Goal: Task Accomplishment & Management: Complete application form

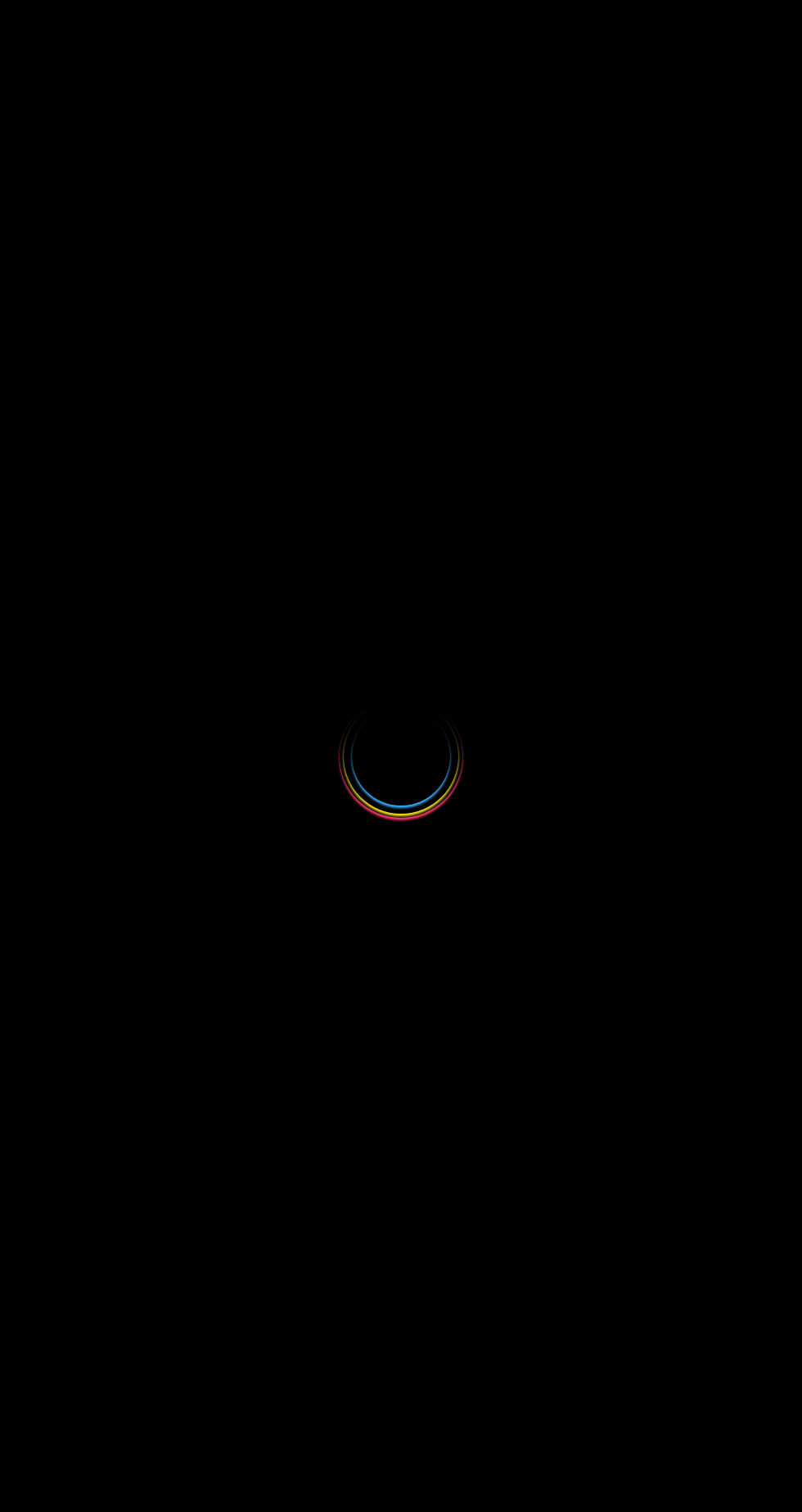
select select
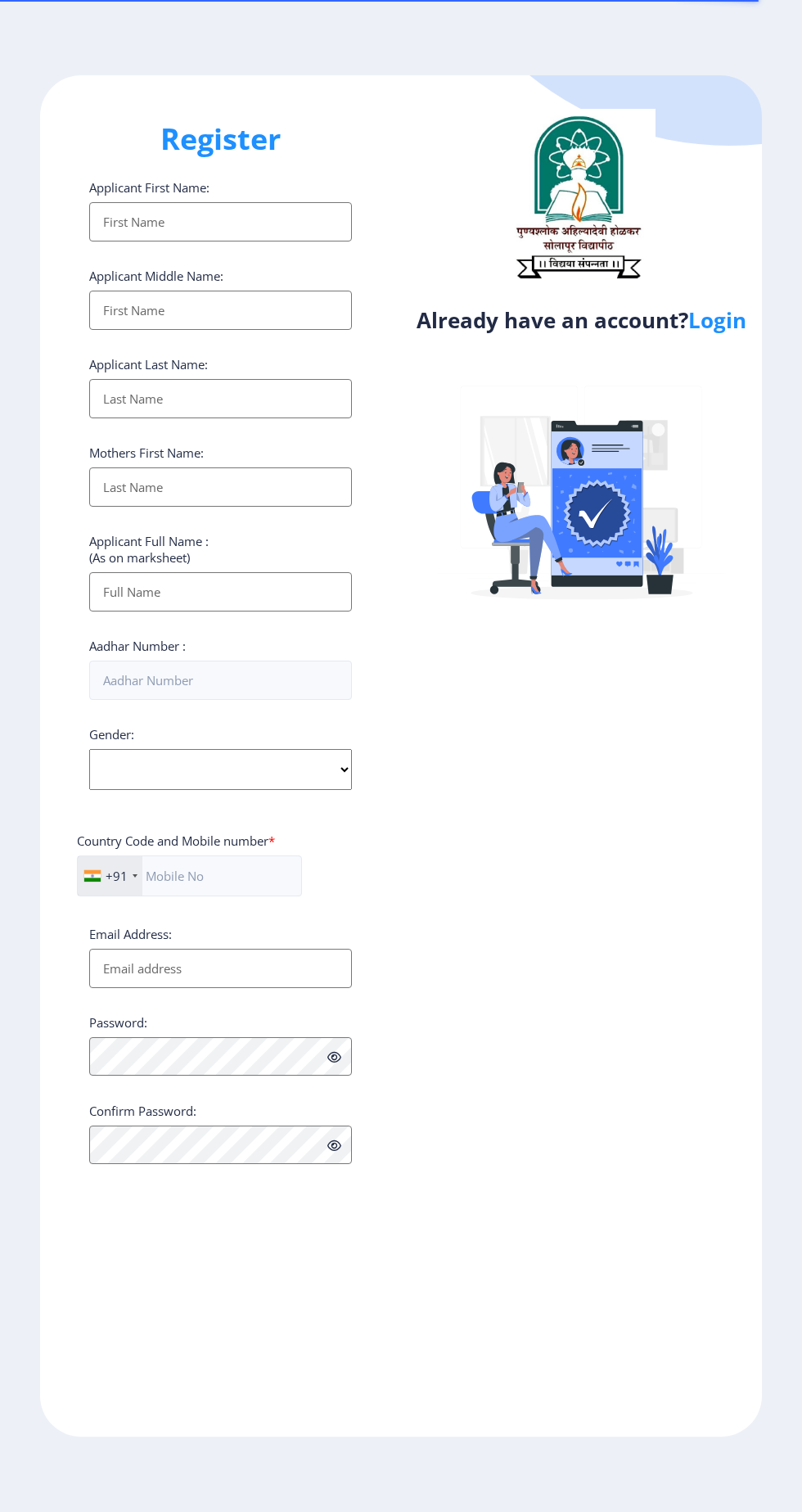
click at [717, 325] on link "Login" at bounding box center [717, 320] width 58 height 30
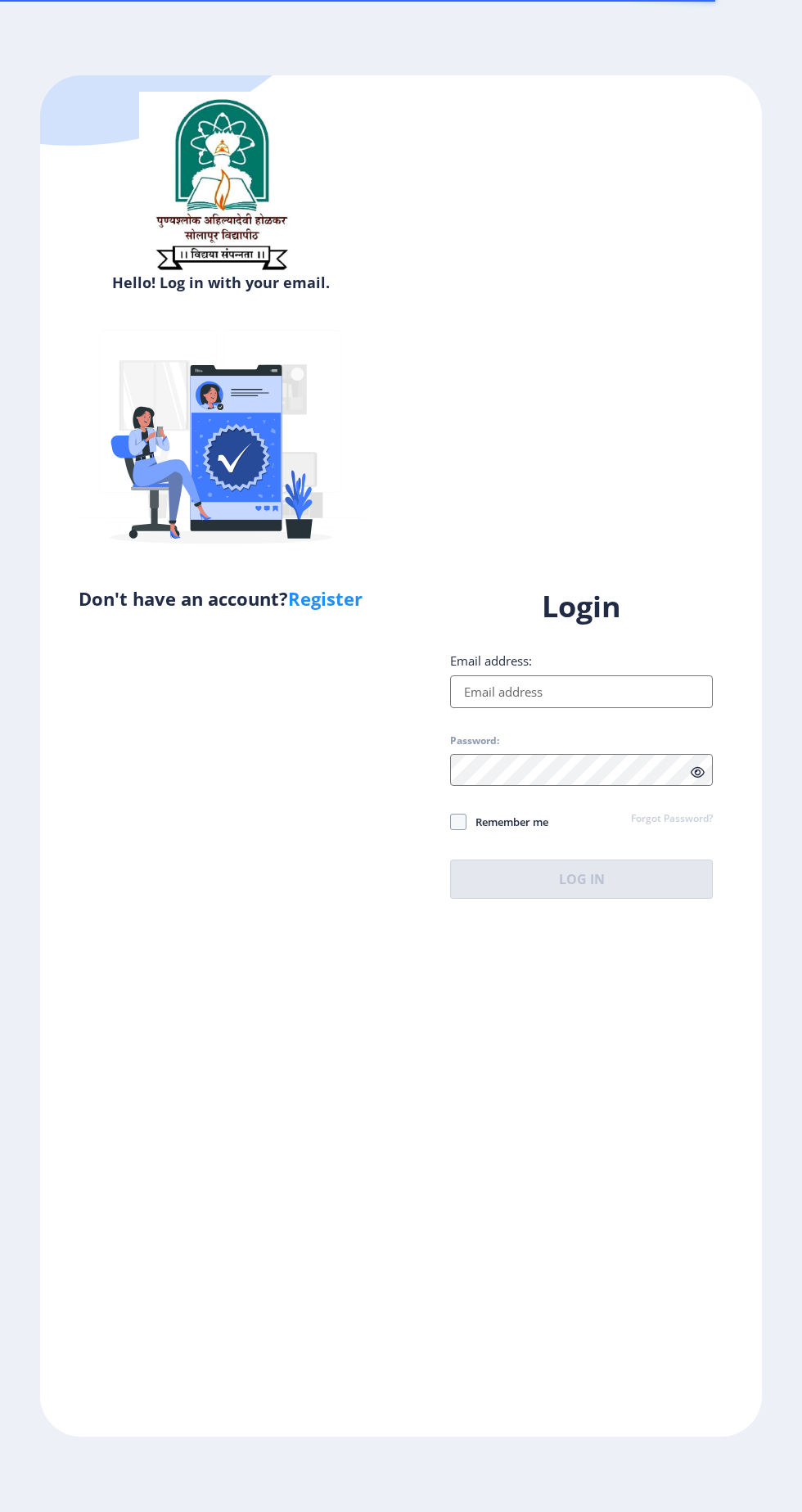
click at [477, 669] on label "Email address:" at bounding box center [491, 660] width 82 height 17
click at [477, 708] on input "Email address:" at bounding box center [581, 691] width 263 height 33
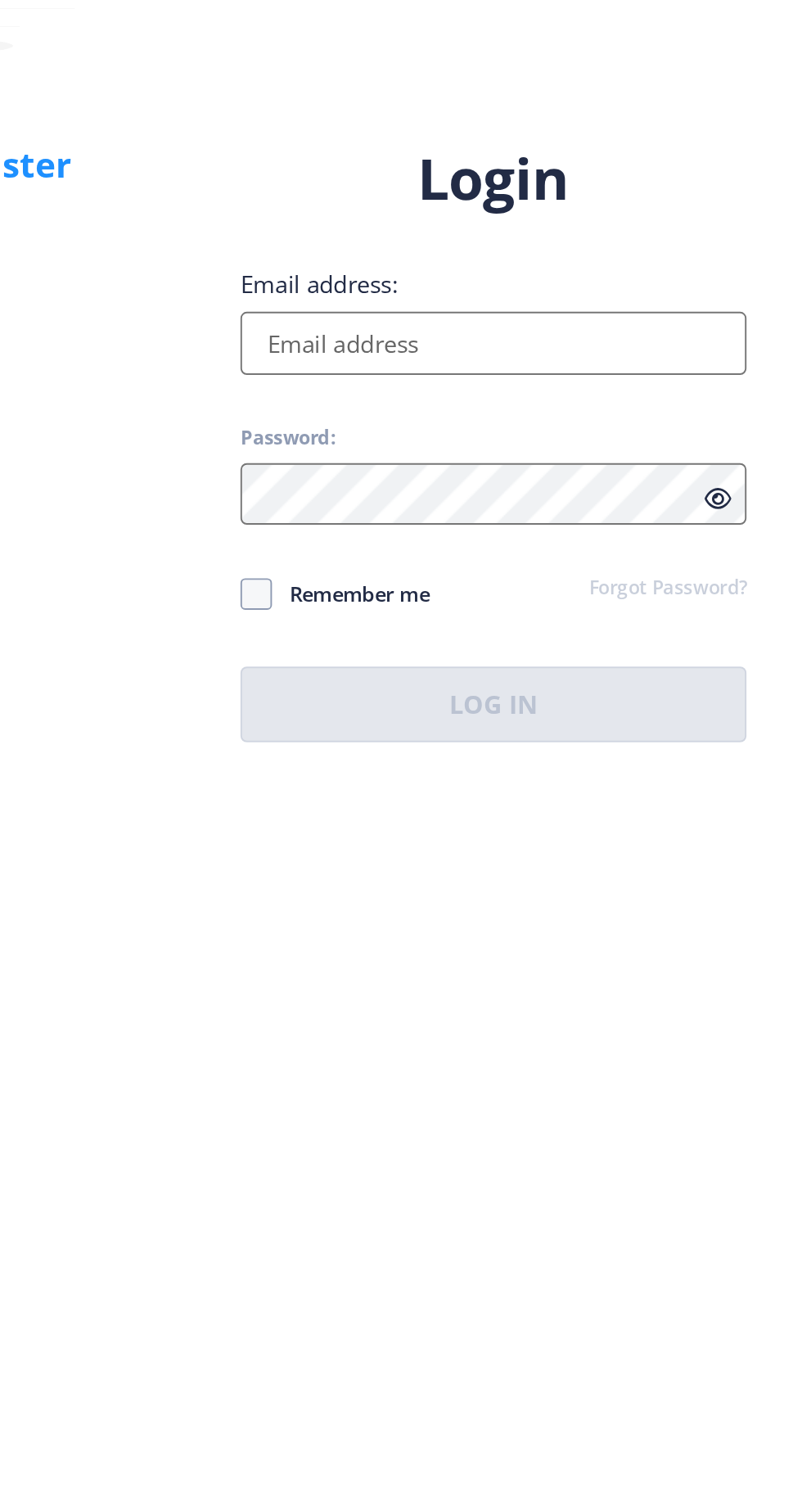
type input "[EMAIL_ADDRESS][DOMAIN_NAME]"
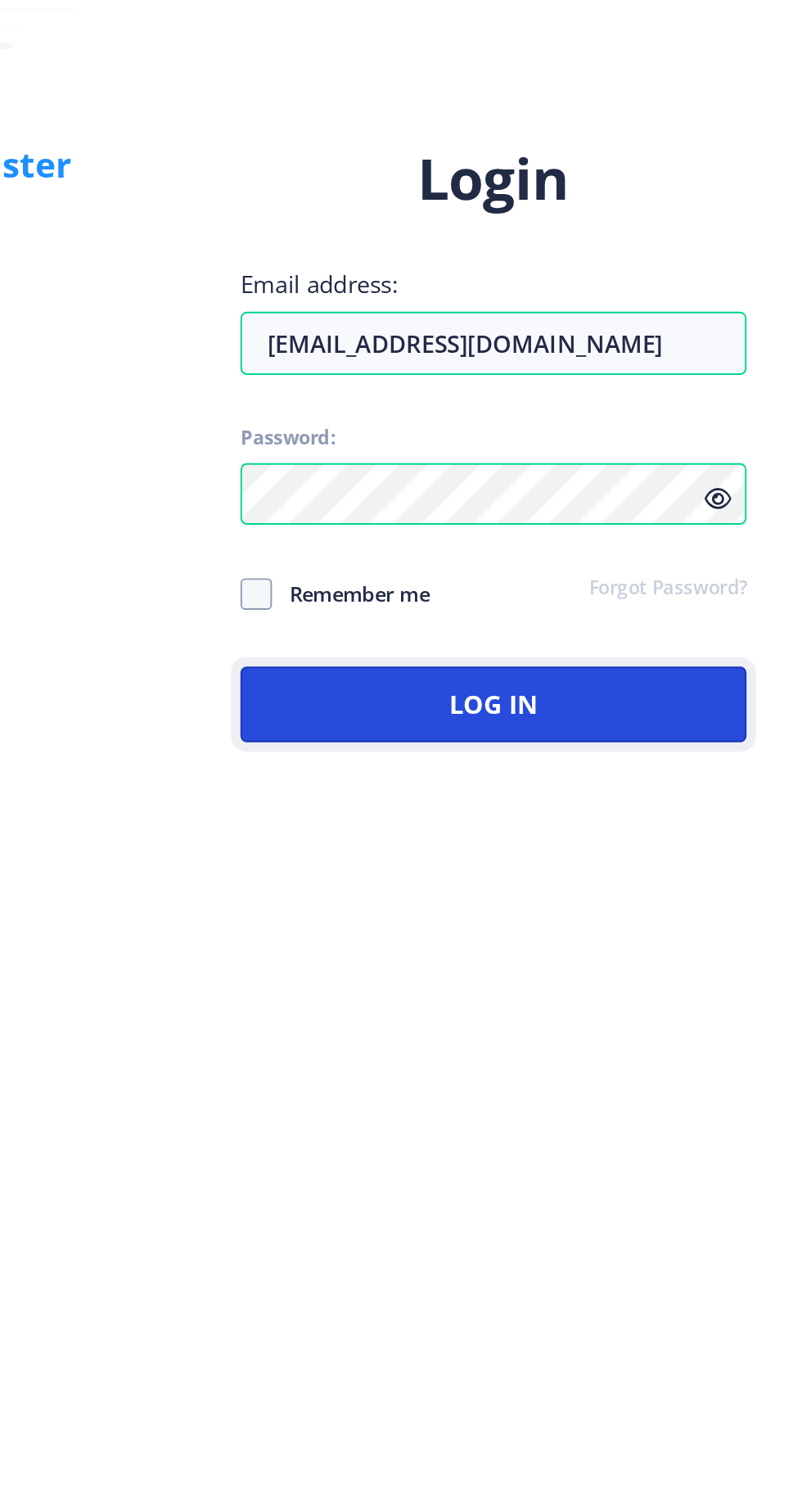
click at [494, 898] on button "Log In" at bounding box center [581, 879] width 263 height 39
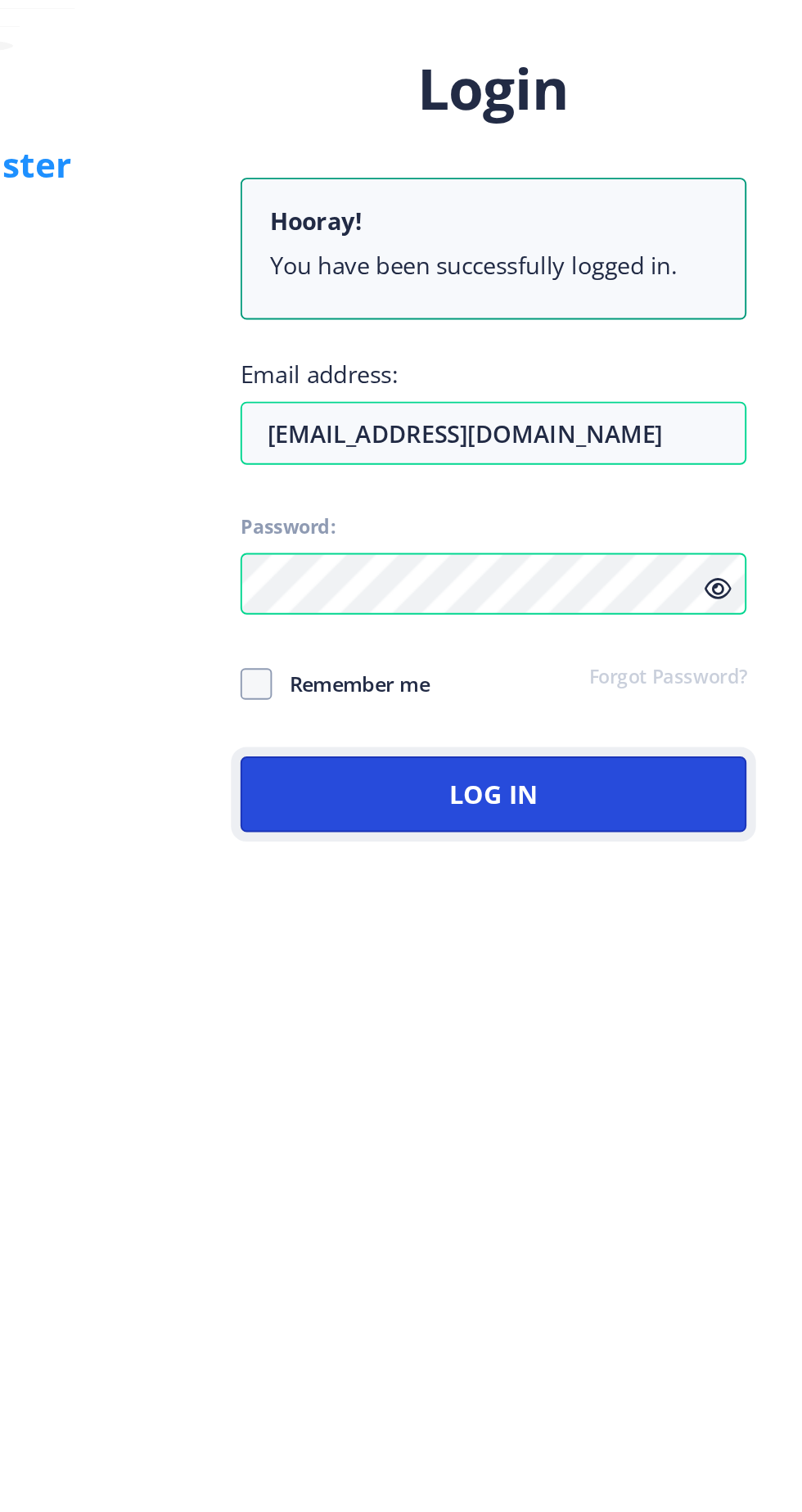
click at [617, 946] on button "Log In" at bounding box center [581, 925] width 263 height 39
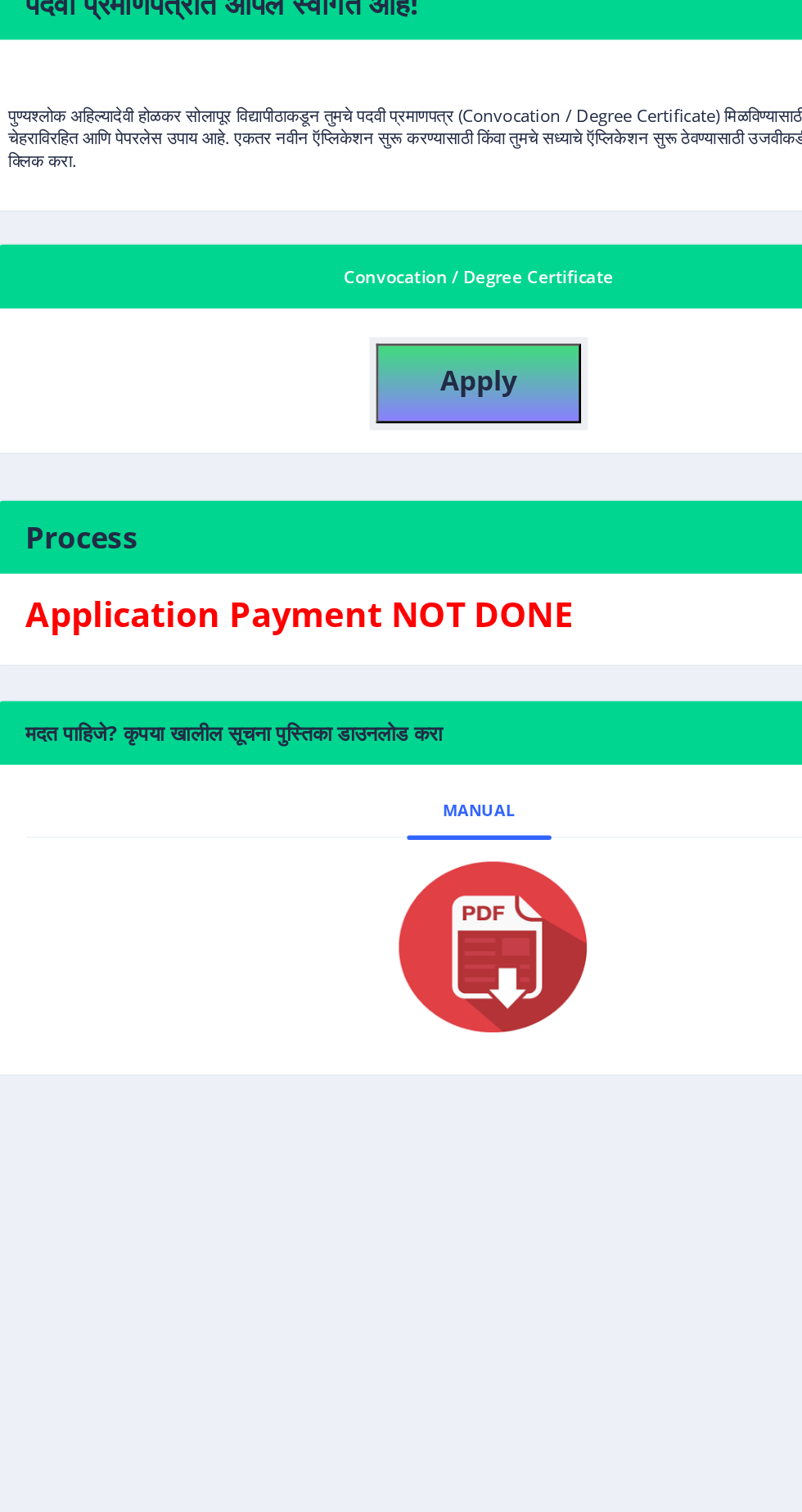
click at [410, 477] on b "Apply" at bounding box center [424, 490] width 56 height 27
select select
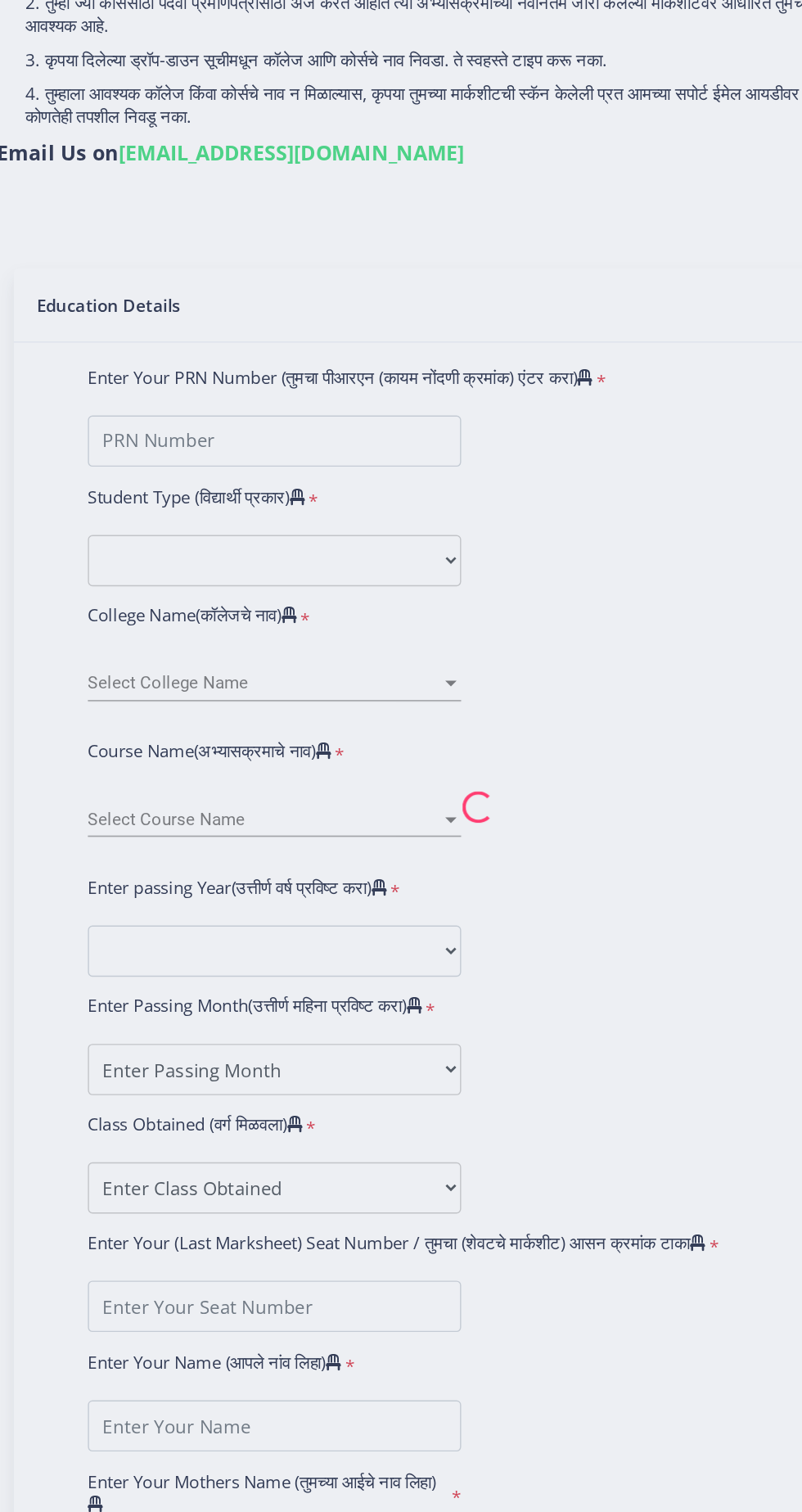
type input "[PERSON_NAME]"
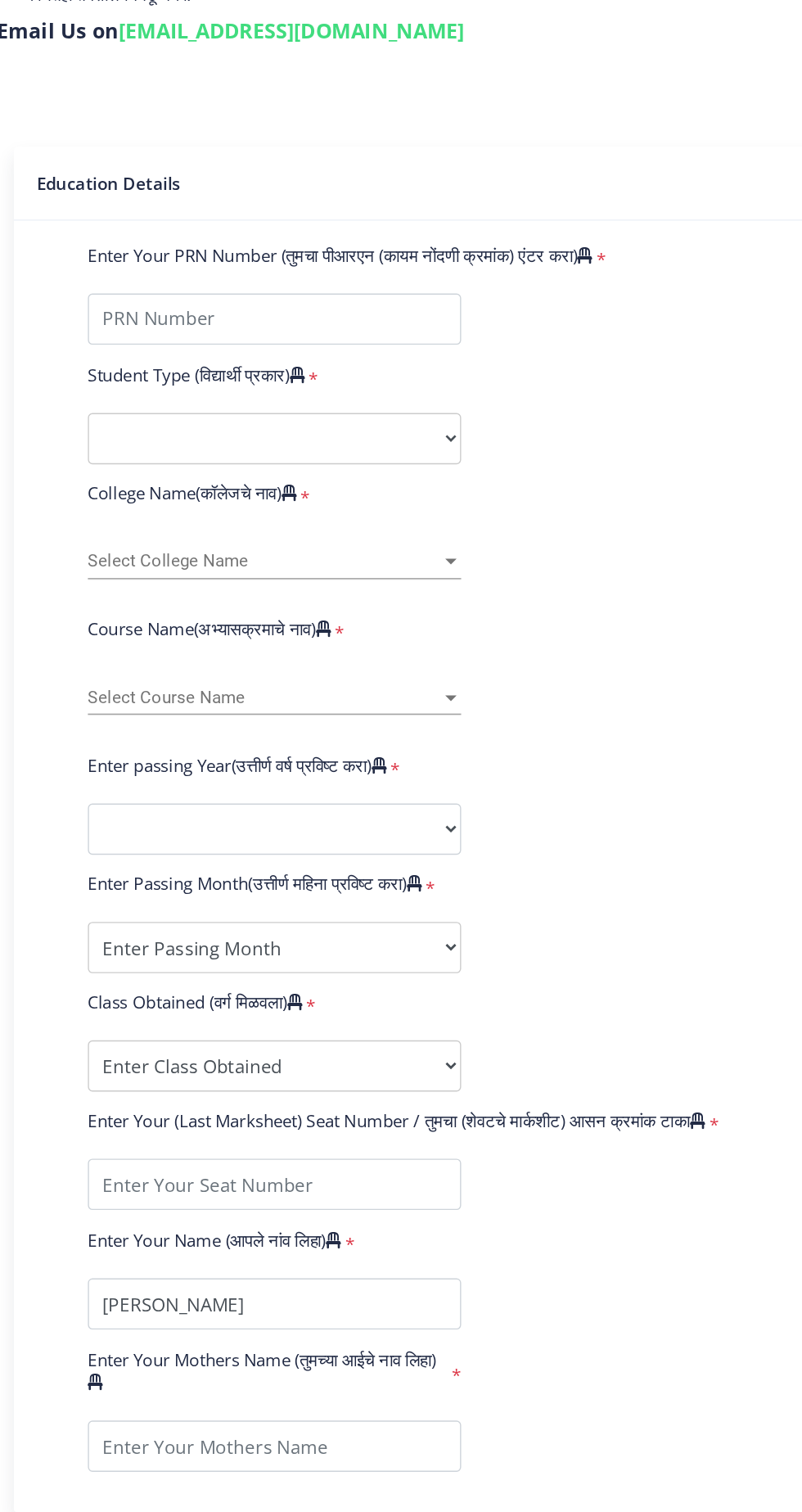
scroll to position [32, 0]
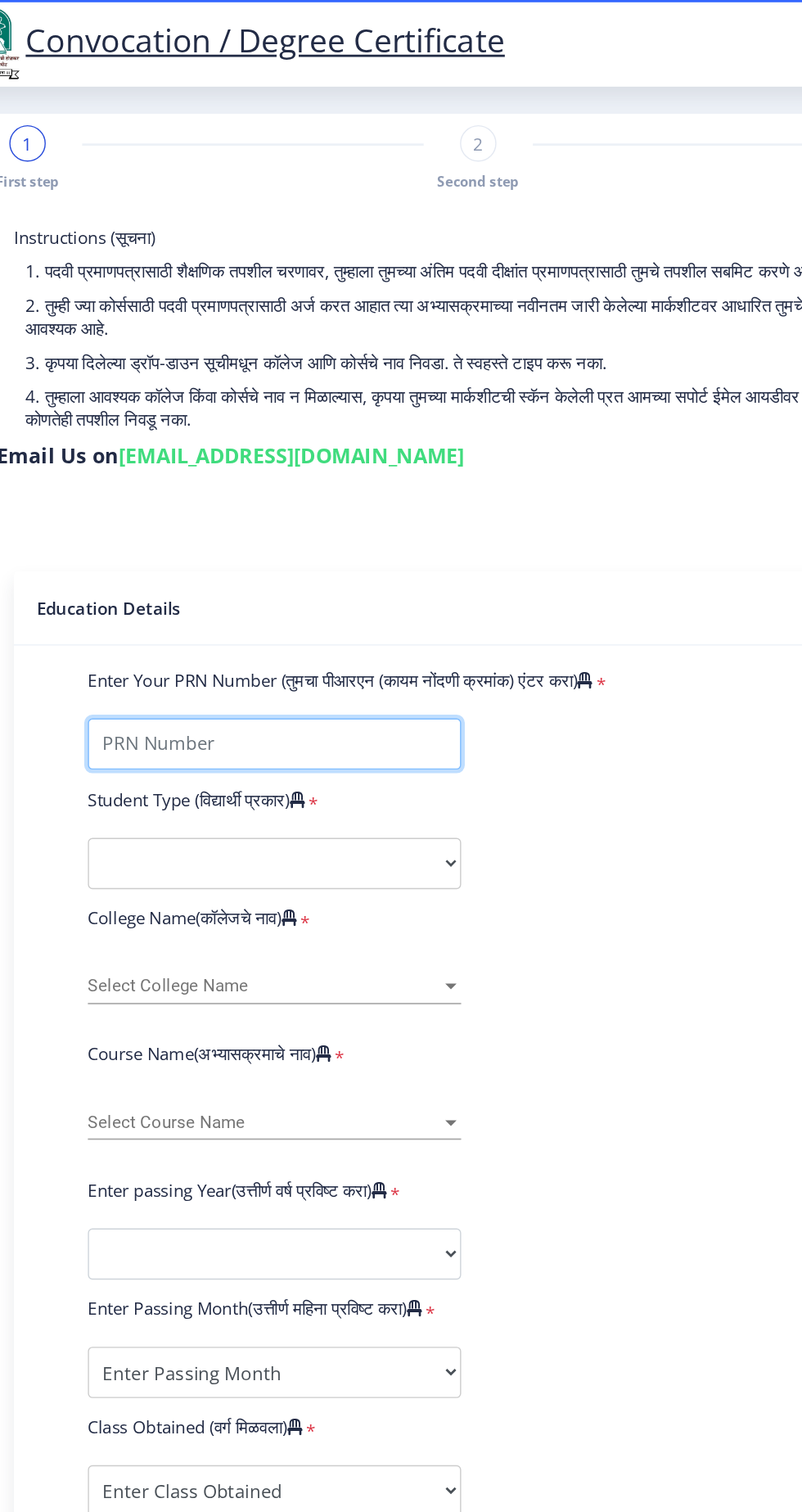
click at [185, 516] on input "Enter Your PRN Number (तुमचा पीआरएन (कायम नोंदणी क्रमांक) एंटर करा)" at bounding box center [277, 535] width 269 height 37
click at [216, 516] on input "Enter Your PRN Number (तुमचा पीआरएन (कायम नोंदणी क्रमांक) एंटर करा)" at bounding box center [277, 535] width 269 height 37
click at [318, 516] on input "Enter Your PRN Number (तुमचा पीआरएन (कायम नोंदणी क्रमांक) एंटर करा)" at bounding box center [277, 535] width 269 height 37
click at [351, 516] on input "Enter Your PRN Number (तुमचा पीआरएन (कायम नोंदणी क्रमांक) एंटर करा)" at bounding box center [277, 535] width 269 height 37
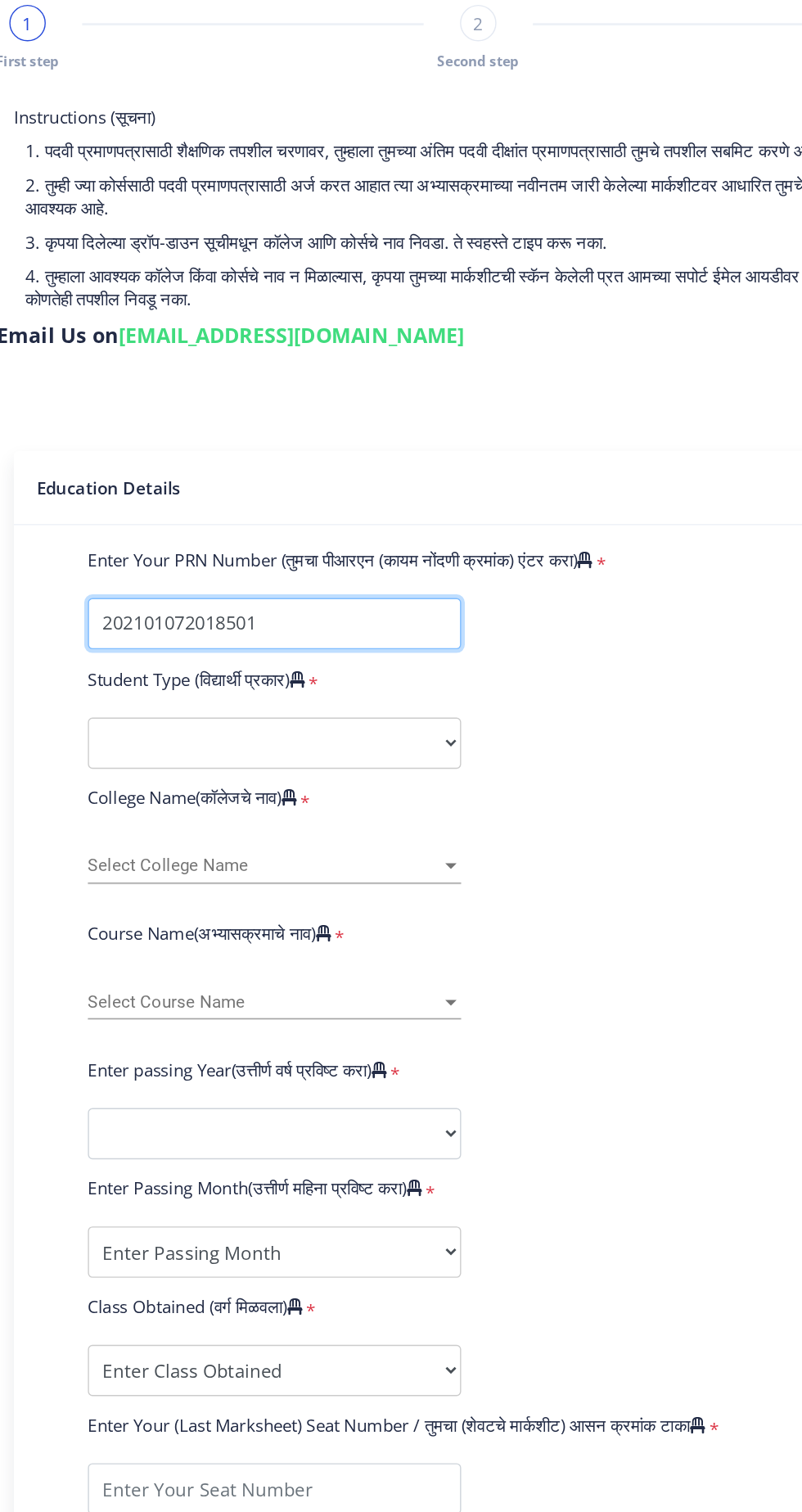
type input "202101072018501"
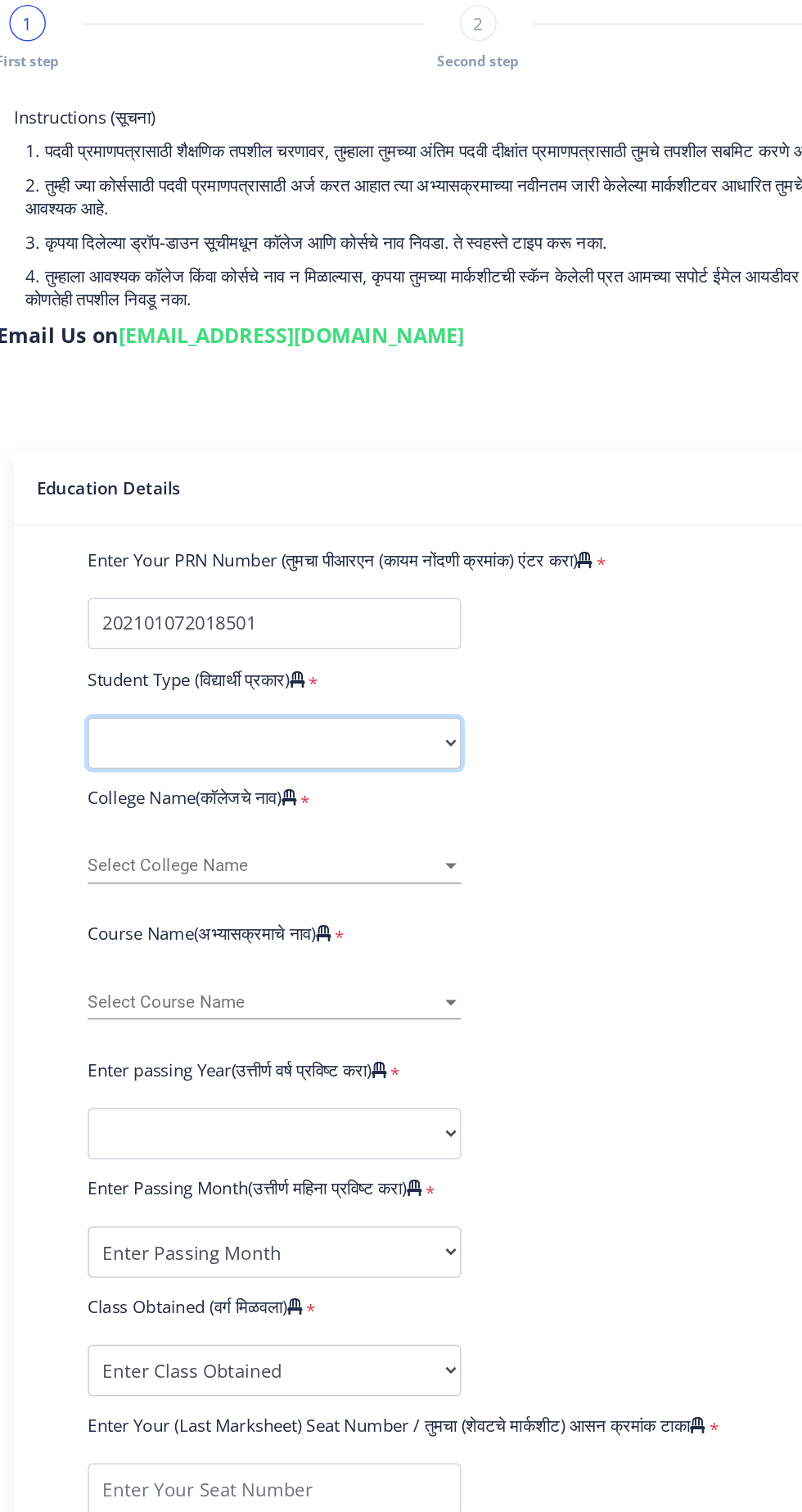
click at [198, 603] on select "Select Student Type Regular External" at bounding box center [277, 621] width 269 height 37
select select "Regular"
click at [191, 702] on span "Select College Name" at bounding box center [270, 709] width 254 height 14
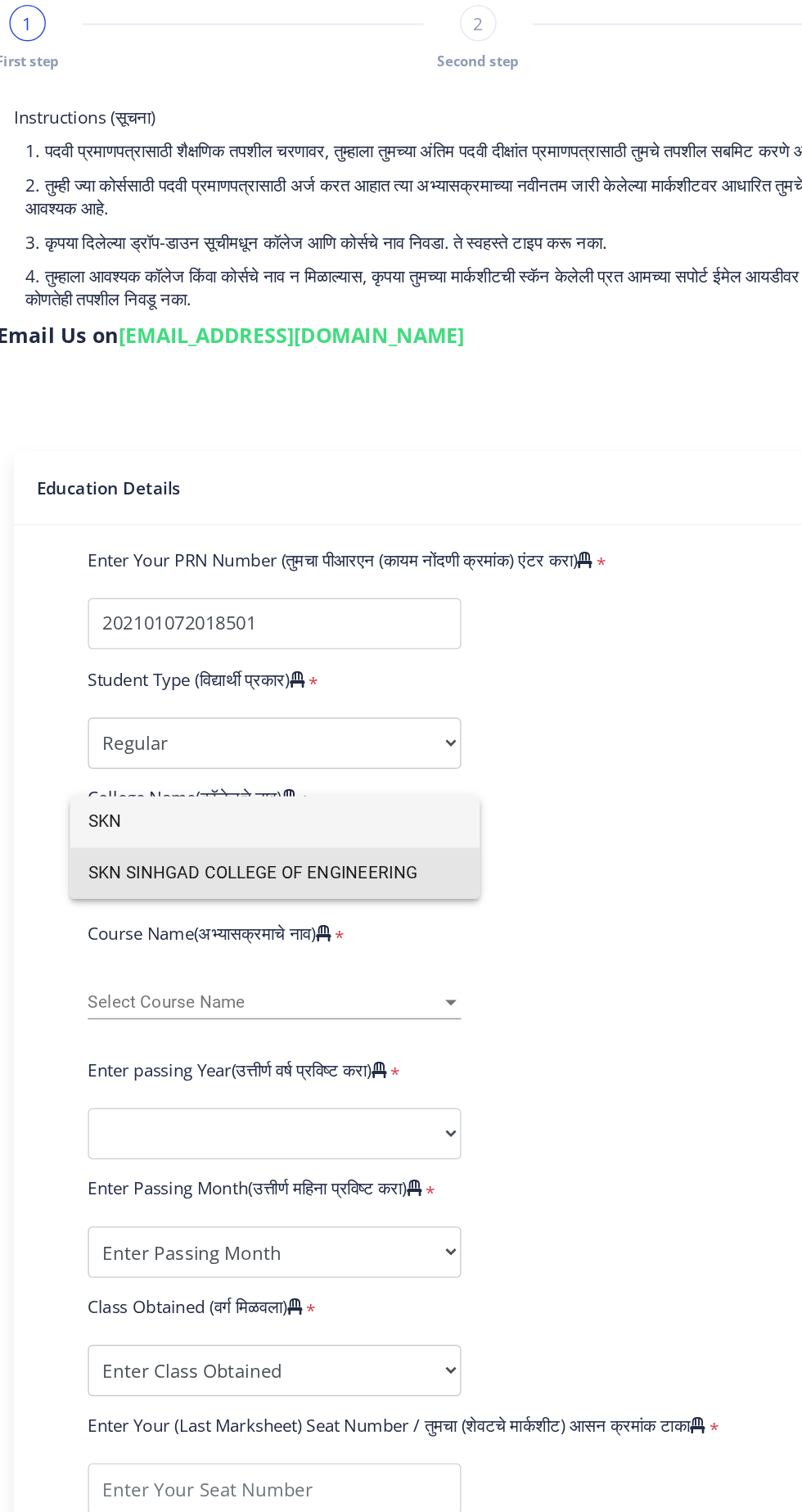
type input "SKN"
click at [206, 715] on span "SKN SINHGAD COLLEGE OF ENGINEERING" at bounding box center [277, 714] width 269 height 37
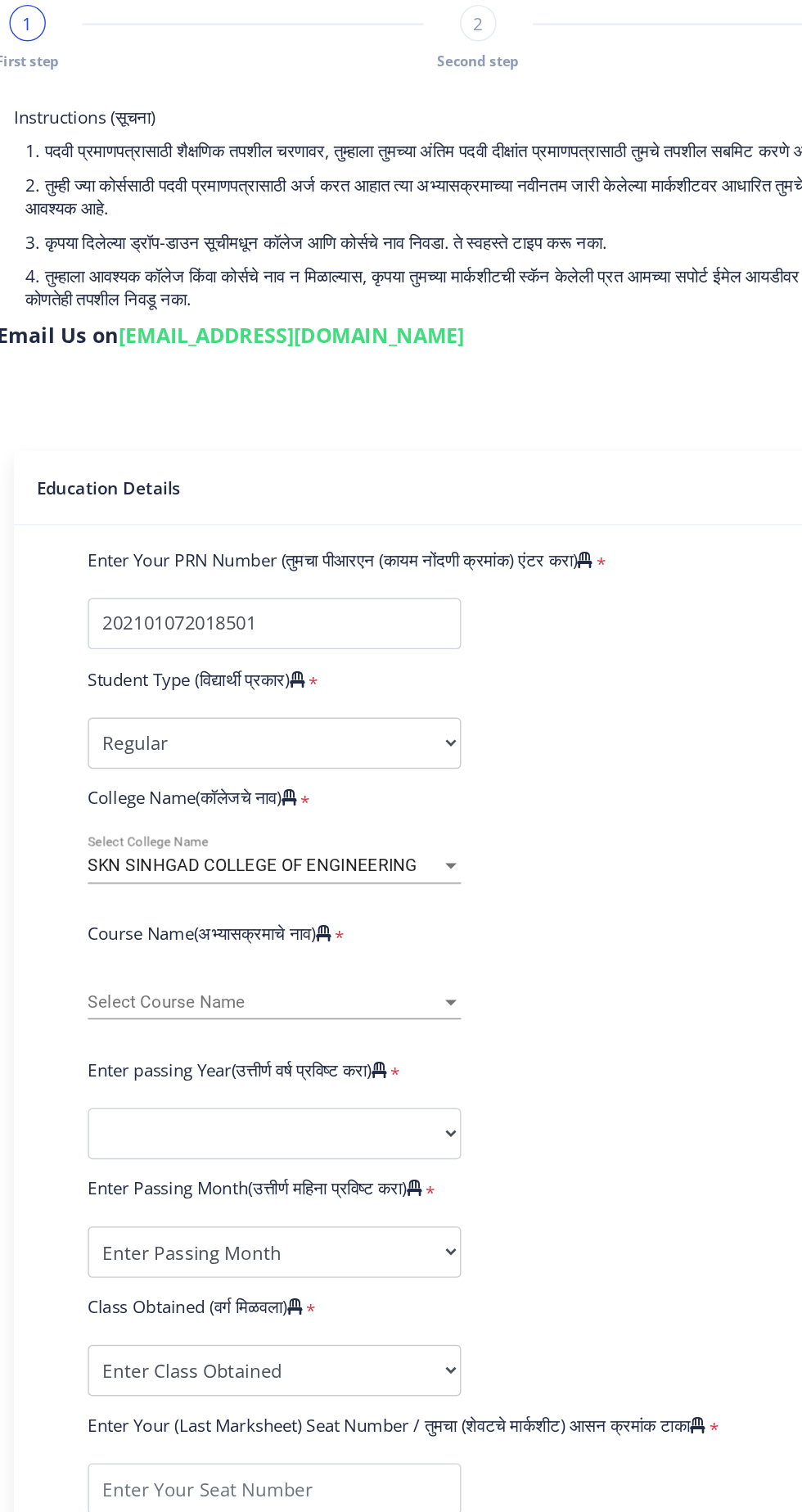
click at [184, 801] on span "Select Course Name" at bounding box center [270, 807] width 254 height 14
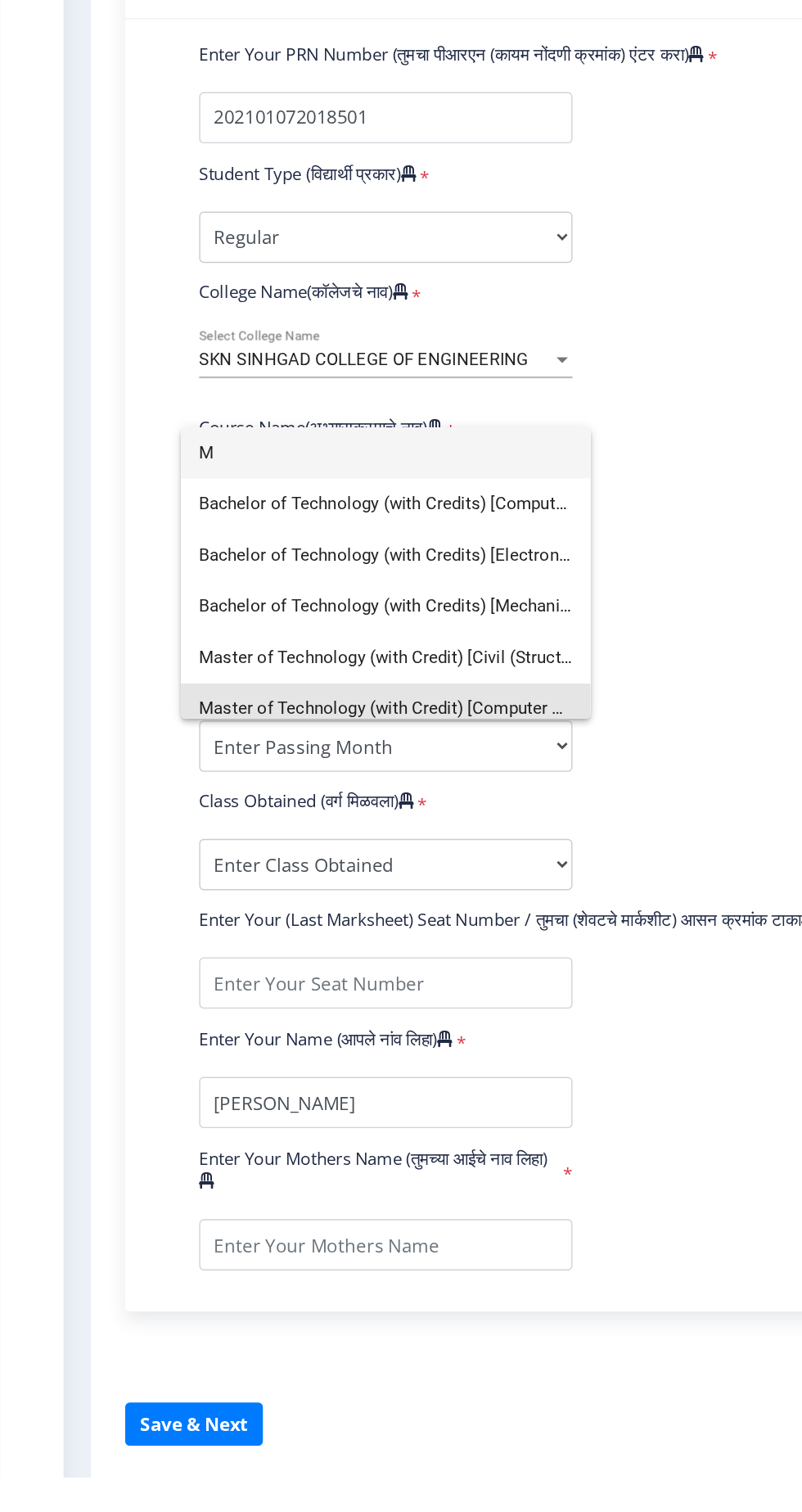
type input "M"
click at [187, 960] on span "Master of Technology (with Credit) [Computer Science and Engineering]" at bounding box center [277, 960] width 269 height 37
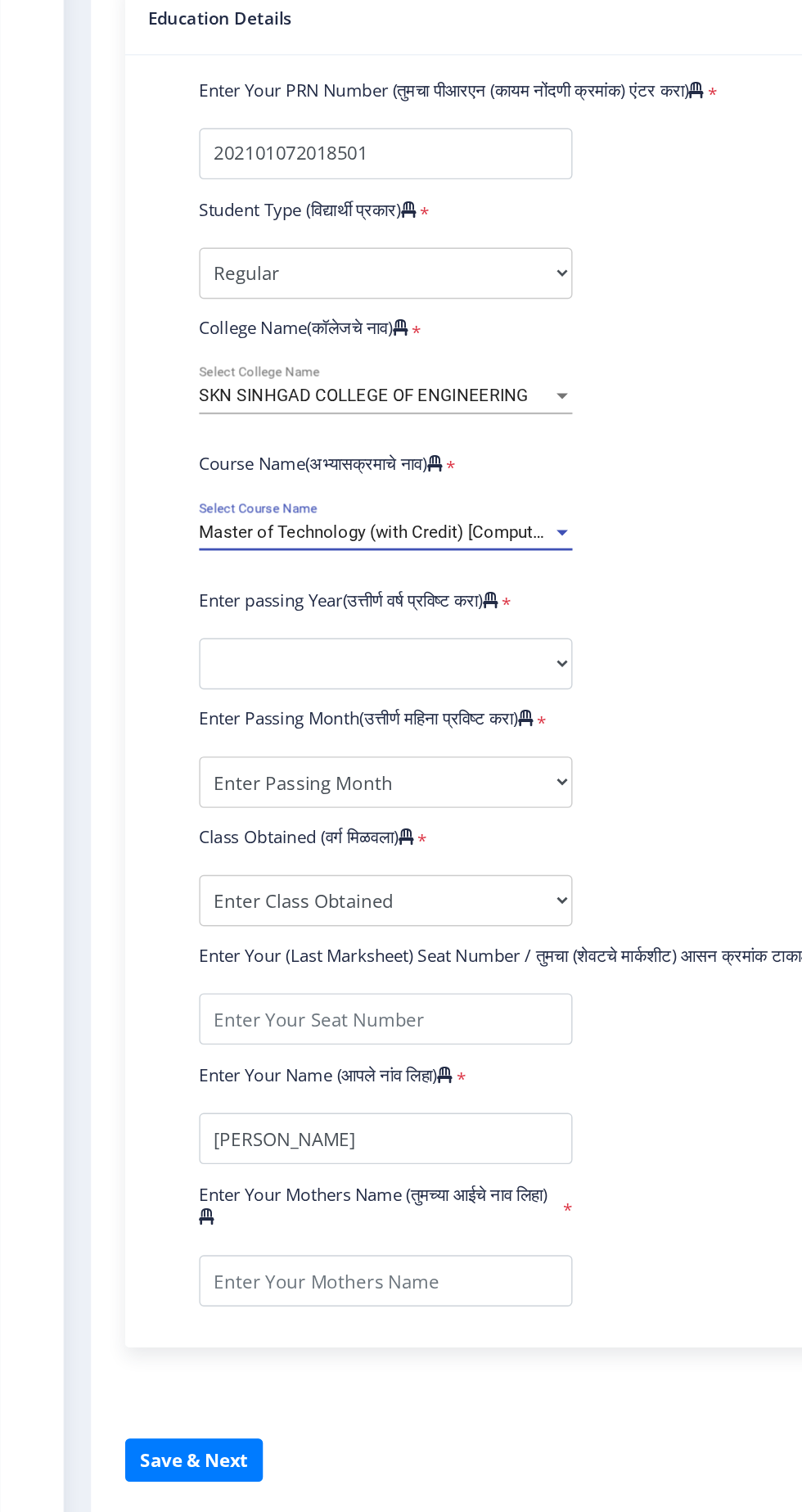
scroll to position [11, 0]
select select
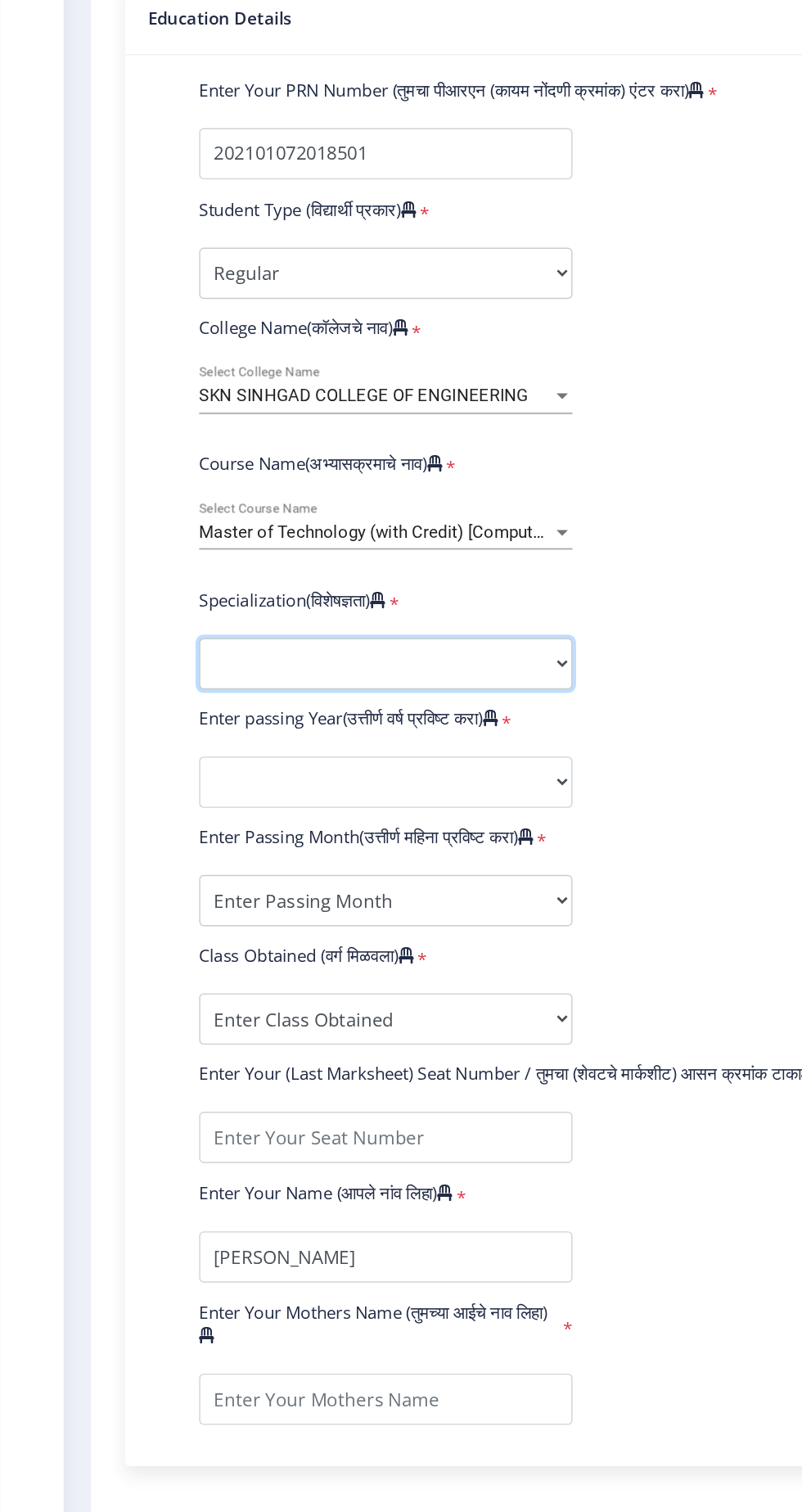
click at [206, 883] on select "Specialization Civil (Structural Engineering) Electronics & Telecommunication E…" at bounding box center [277, 902] width 269 height 37
click at [197, 800] on span "Master of Technology (with Credit) [Computer Science and Engineering]" at bounding box center [338, 807] width 390 height 15
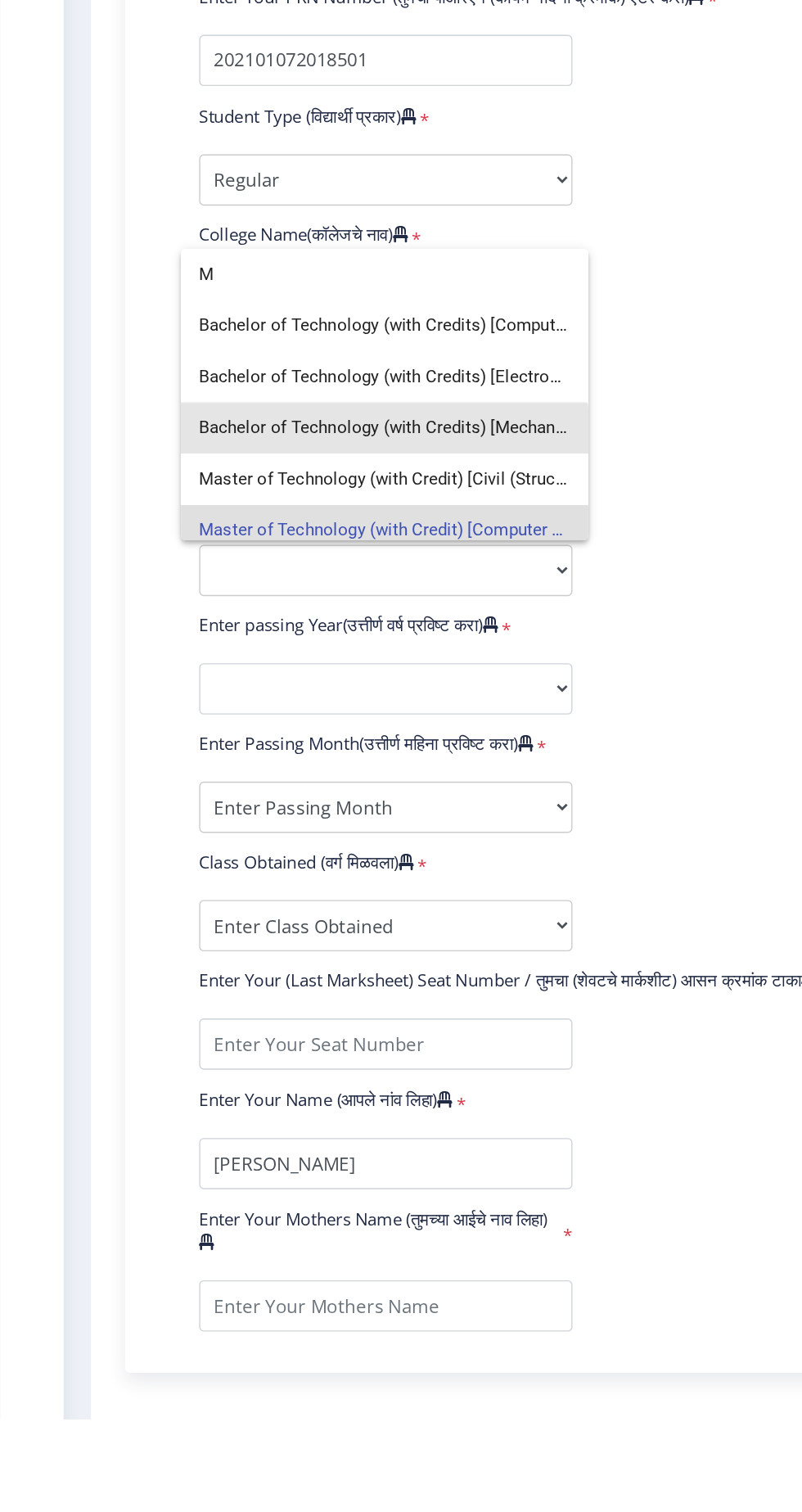
scroll to position [32, 0]
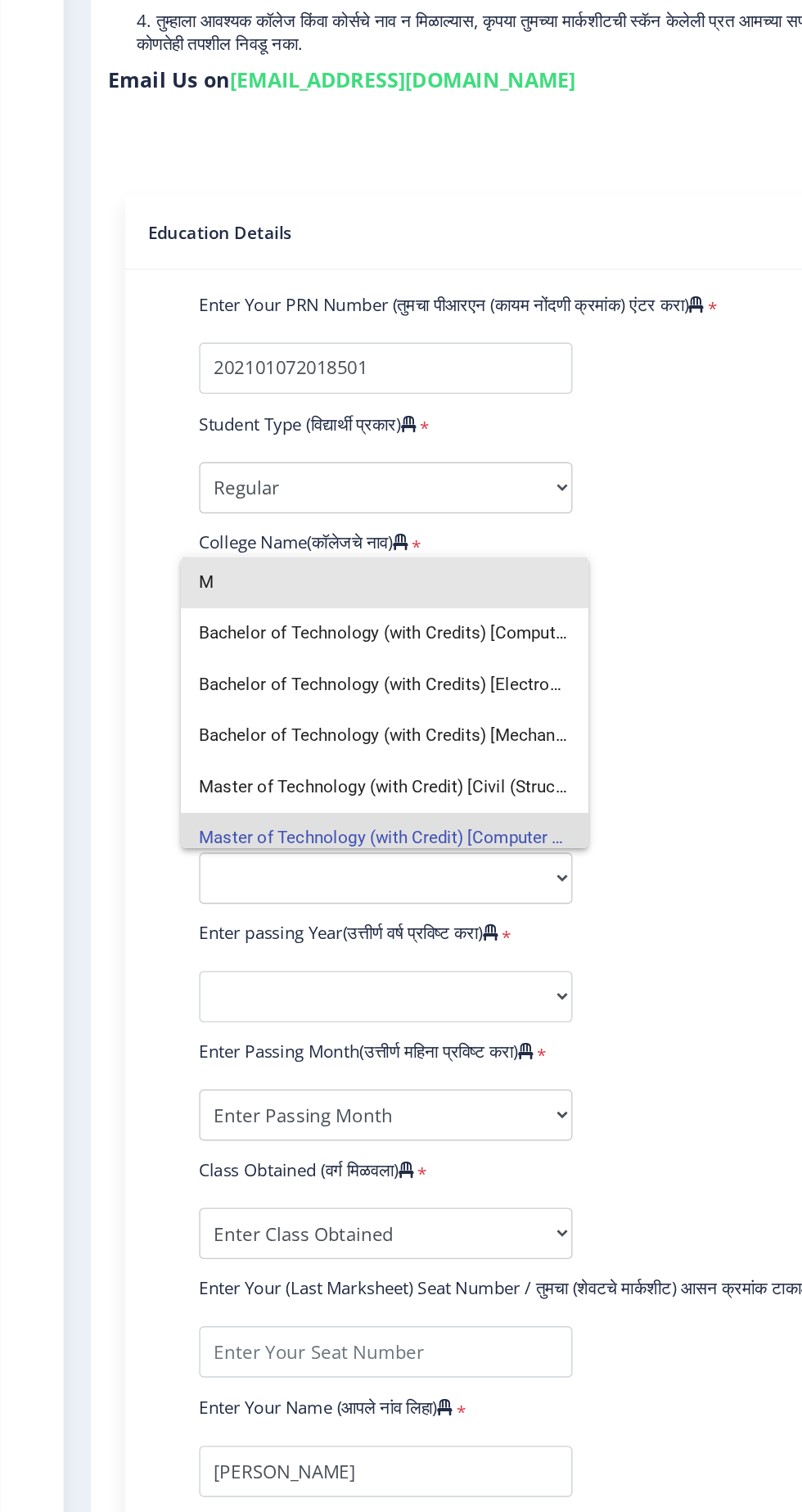
click at [195, 692] on input "M" at bounding box center [276, 689] width 267 height 37
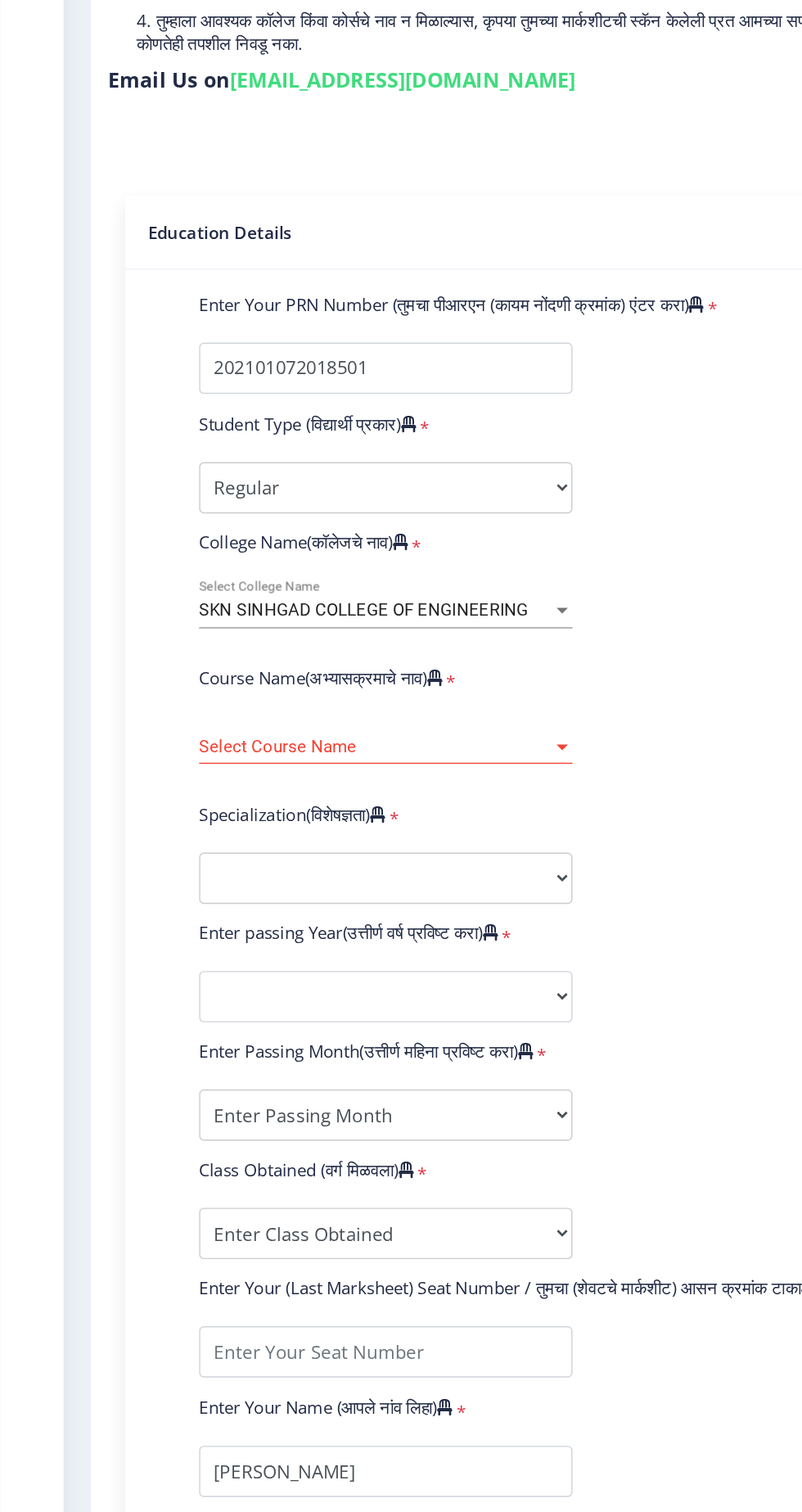
click at [204, 701] on span "SKN SINHGAD COLLEGE OF ENGINEERING" at bounding box center [261, 709] width 236 height 15
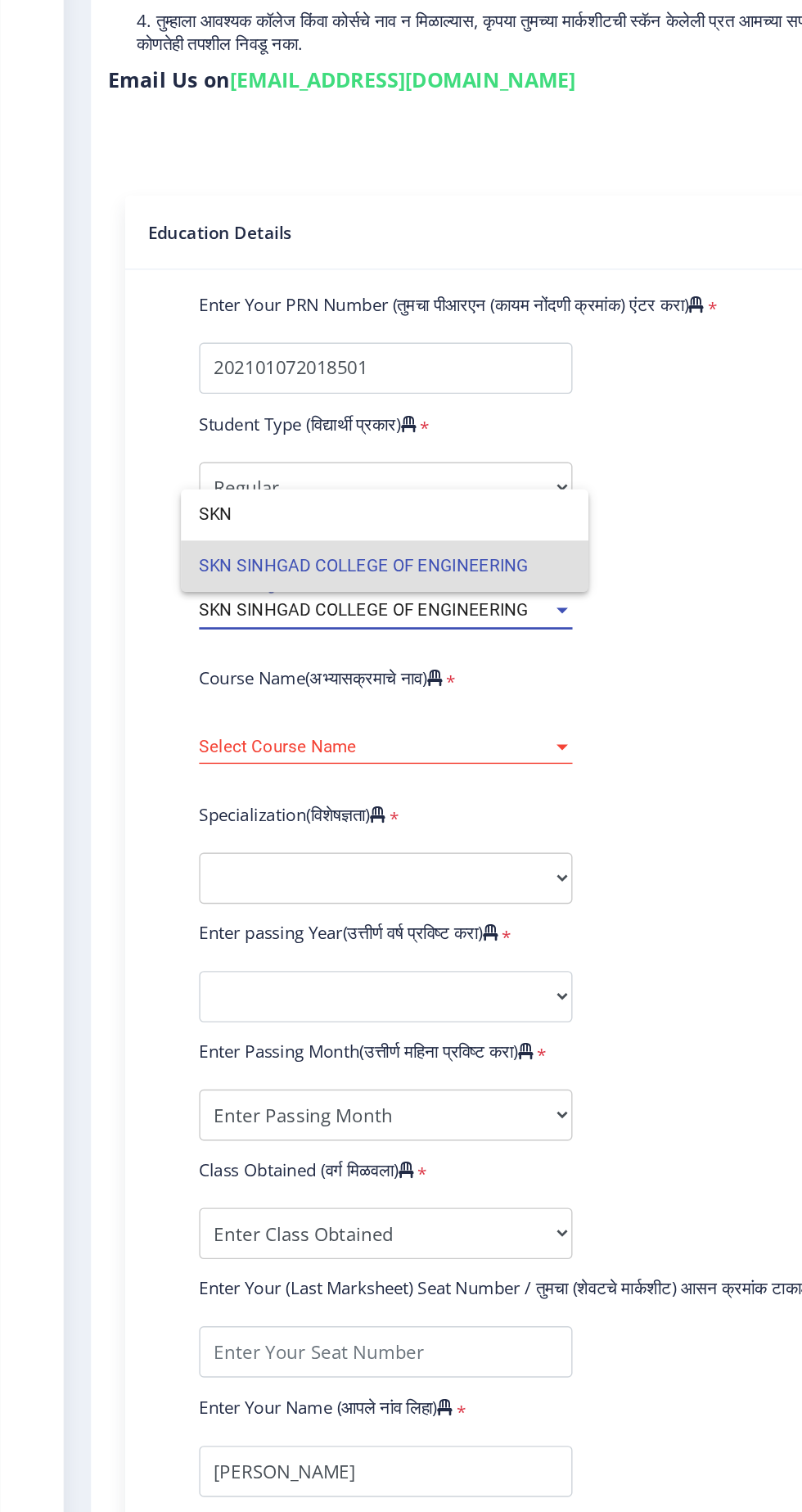
click at [204, 776] on div at bounding box center [401, 756] width 802 height 1512
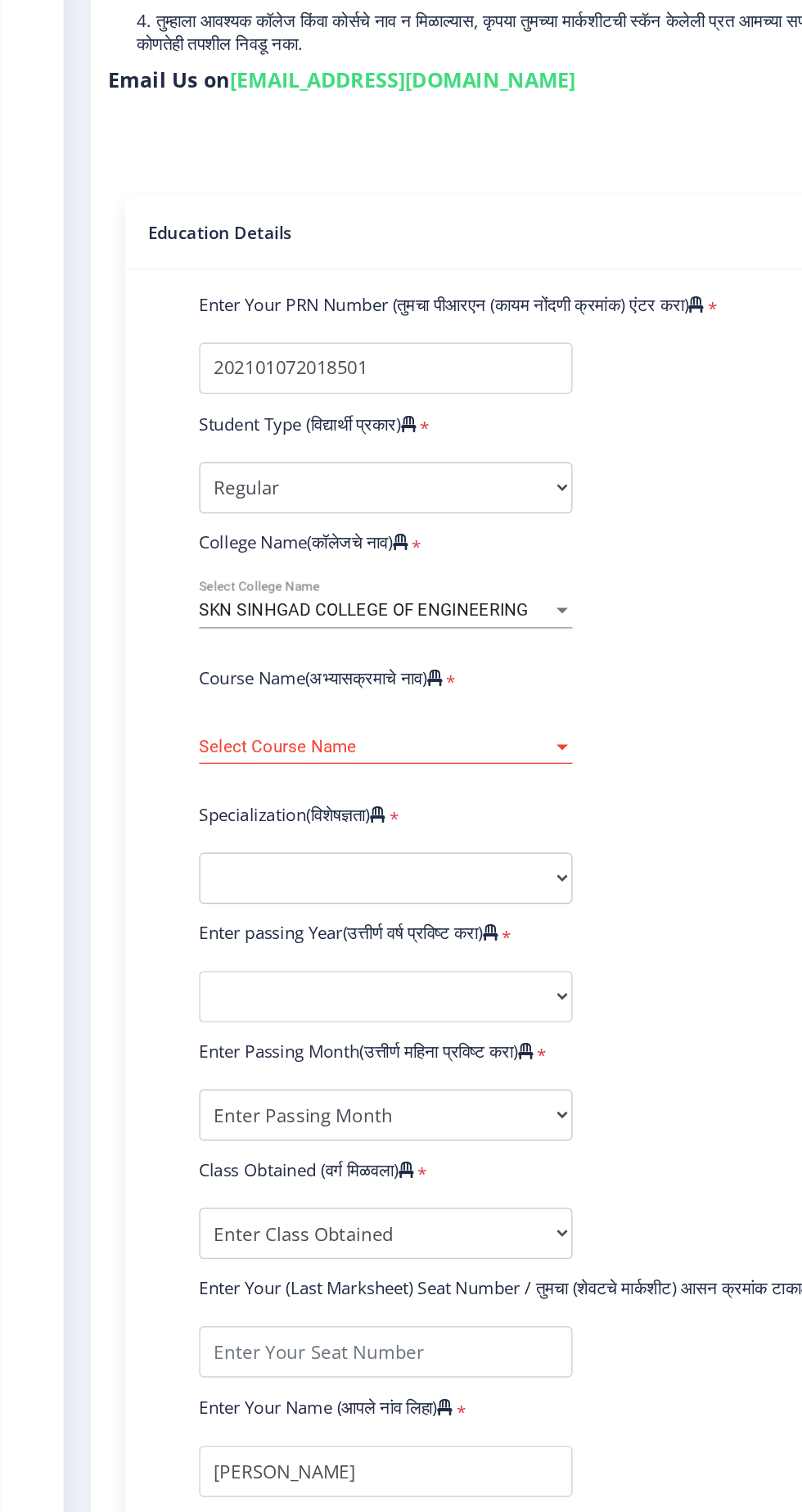
click at [187, 801] on span "Select Course Name" at bounding box center [270, 807] width 254 height 14
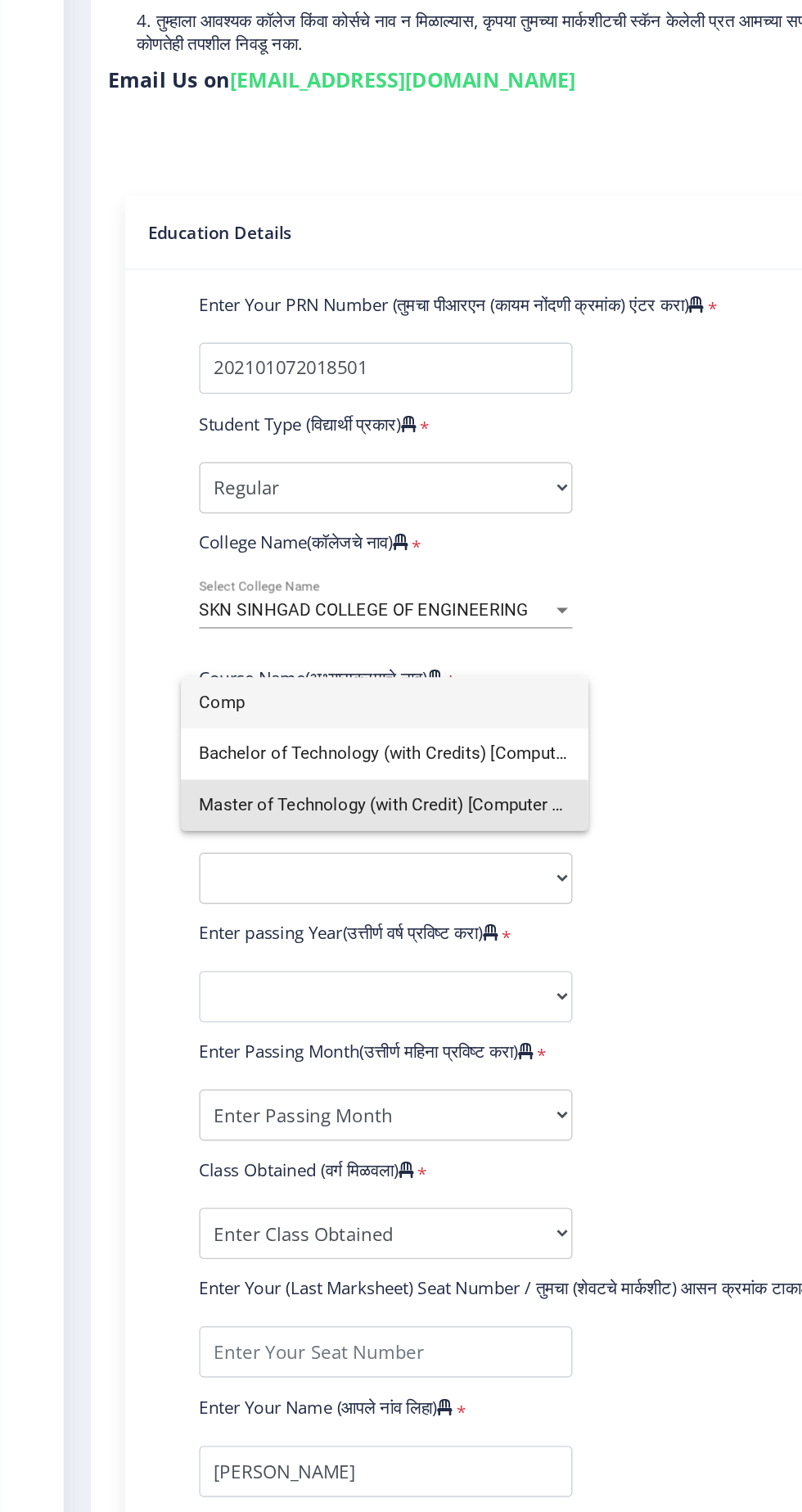
type input "Comp"
click at [203, 861] on span "Master of Technology (with Credit) [Computer Science and Engineering]" at bounding box center [276, 849] width 267 height 37
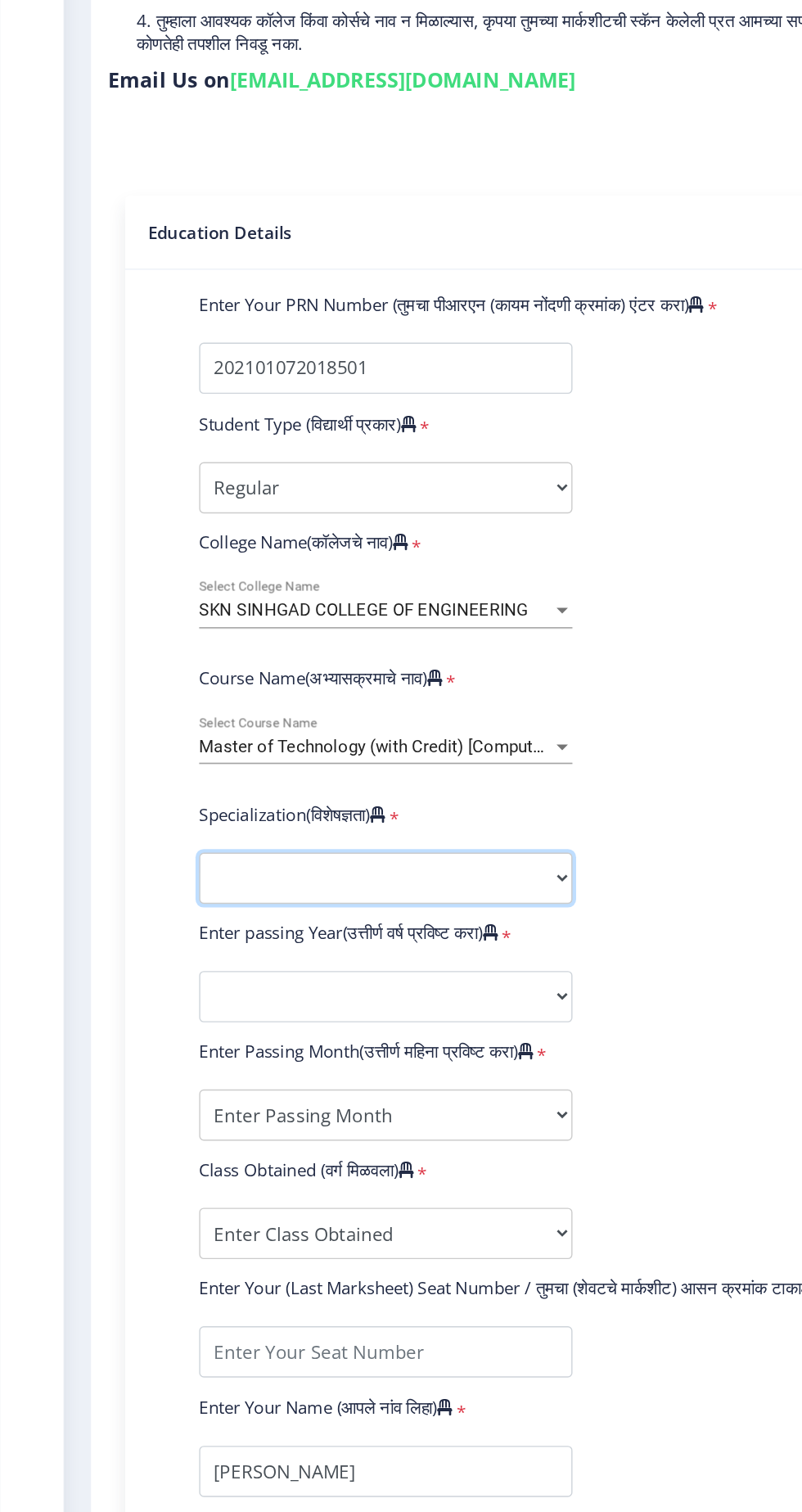
click at [200, 883] on select "Specialization Civil (Structural Engineering) Electronics & Telecommunication E…" at bounding box center [277, 902] width 269 height 37
select select
click at [211, 883] on select "Sub-Degree Other" at bounding box center [277, 902] width 269 height 37
select select
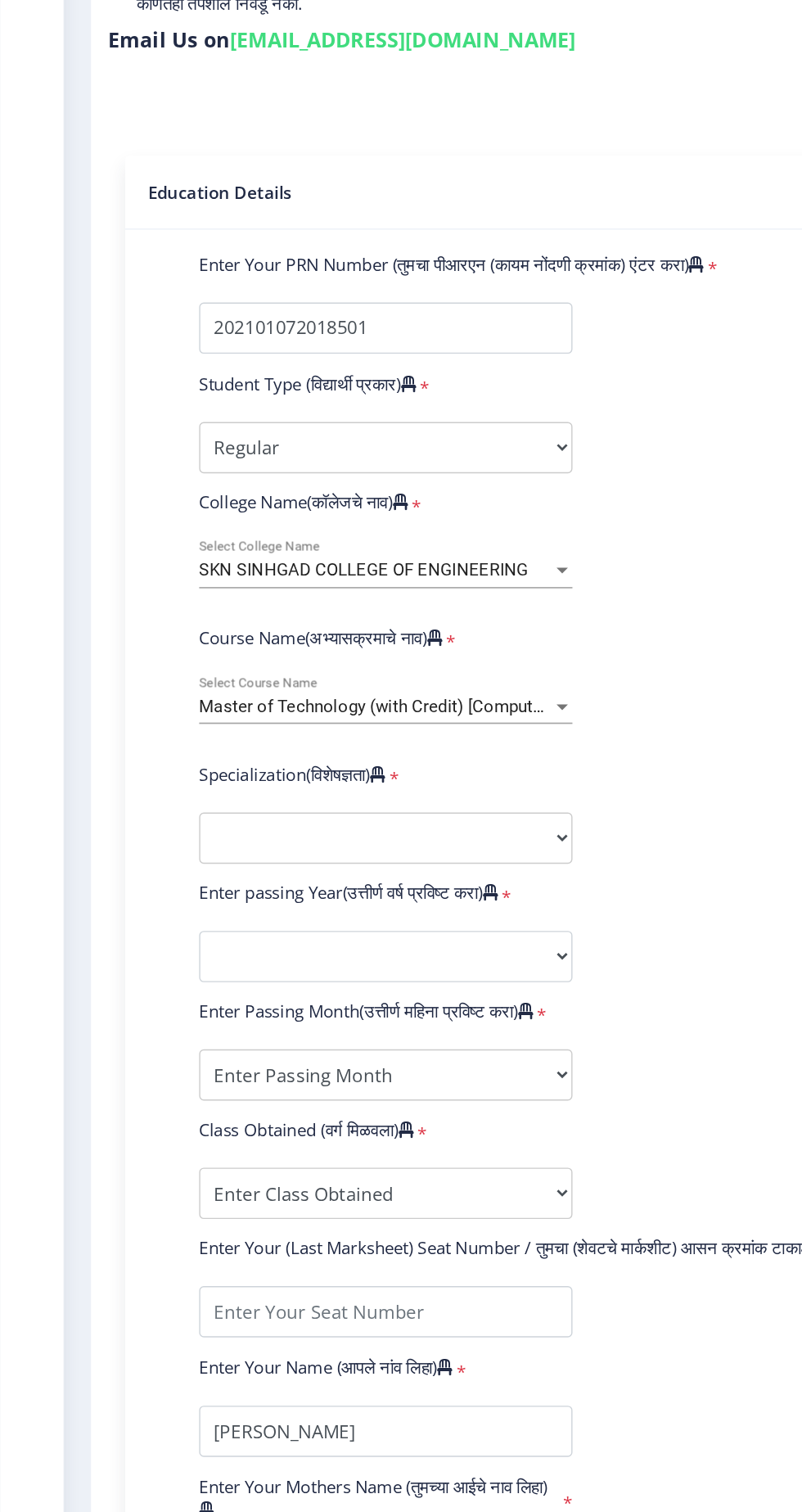
click at [370, 771] on span "Master of Technology (with Credit) [Computer Science and Engineering]" at bounding box center [338, 778] width 390 height 15
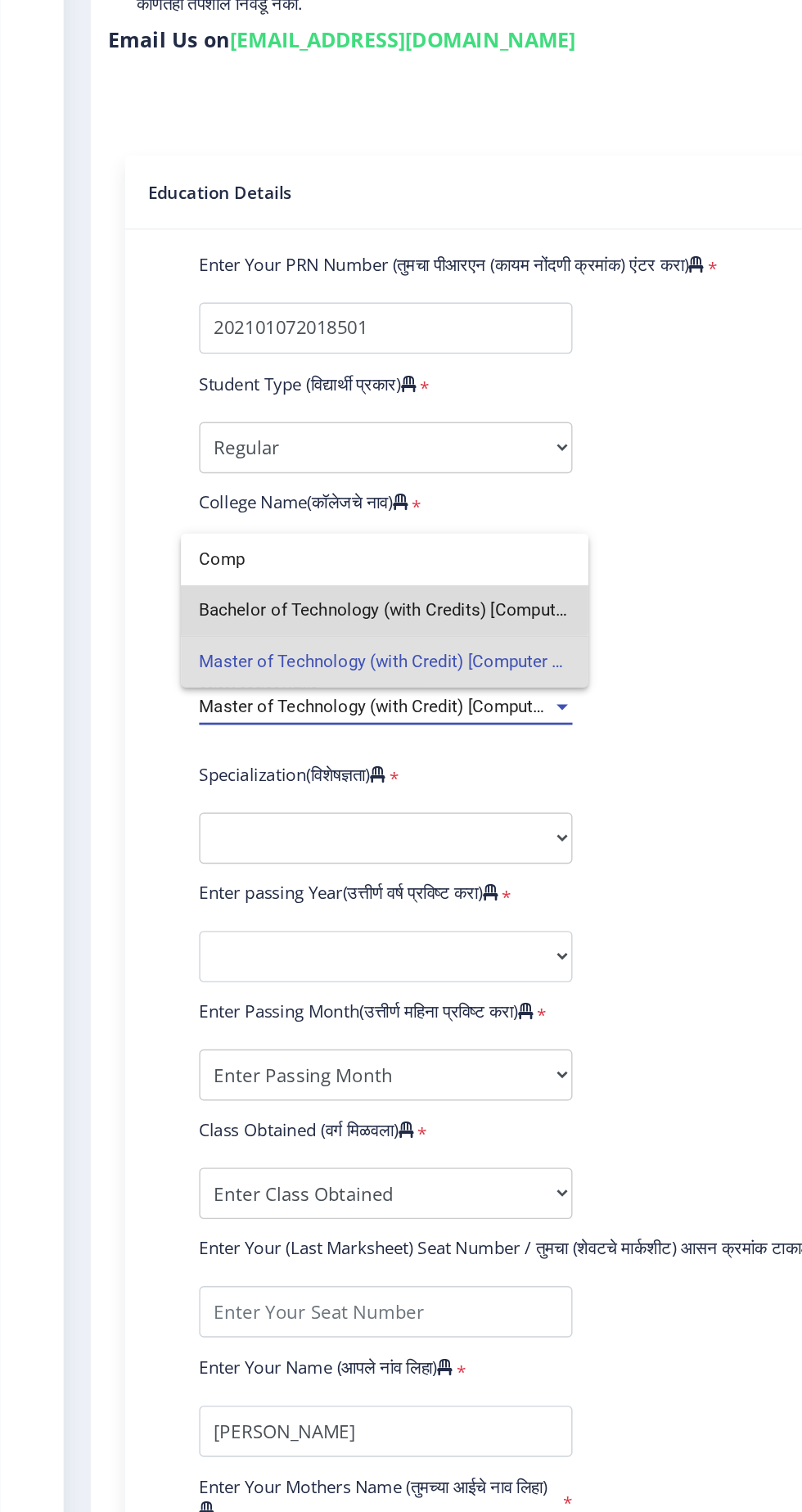
click at [181, 705] on span "Bachelor of Technology (with Credits) [Computer Science and Engineering]" at bounding box center [276, 710] width 267 height 37
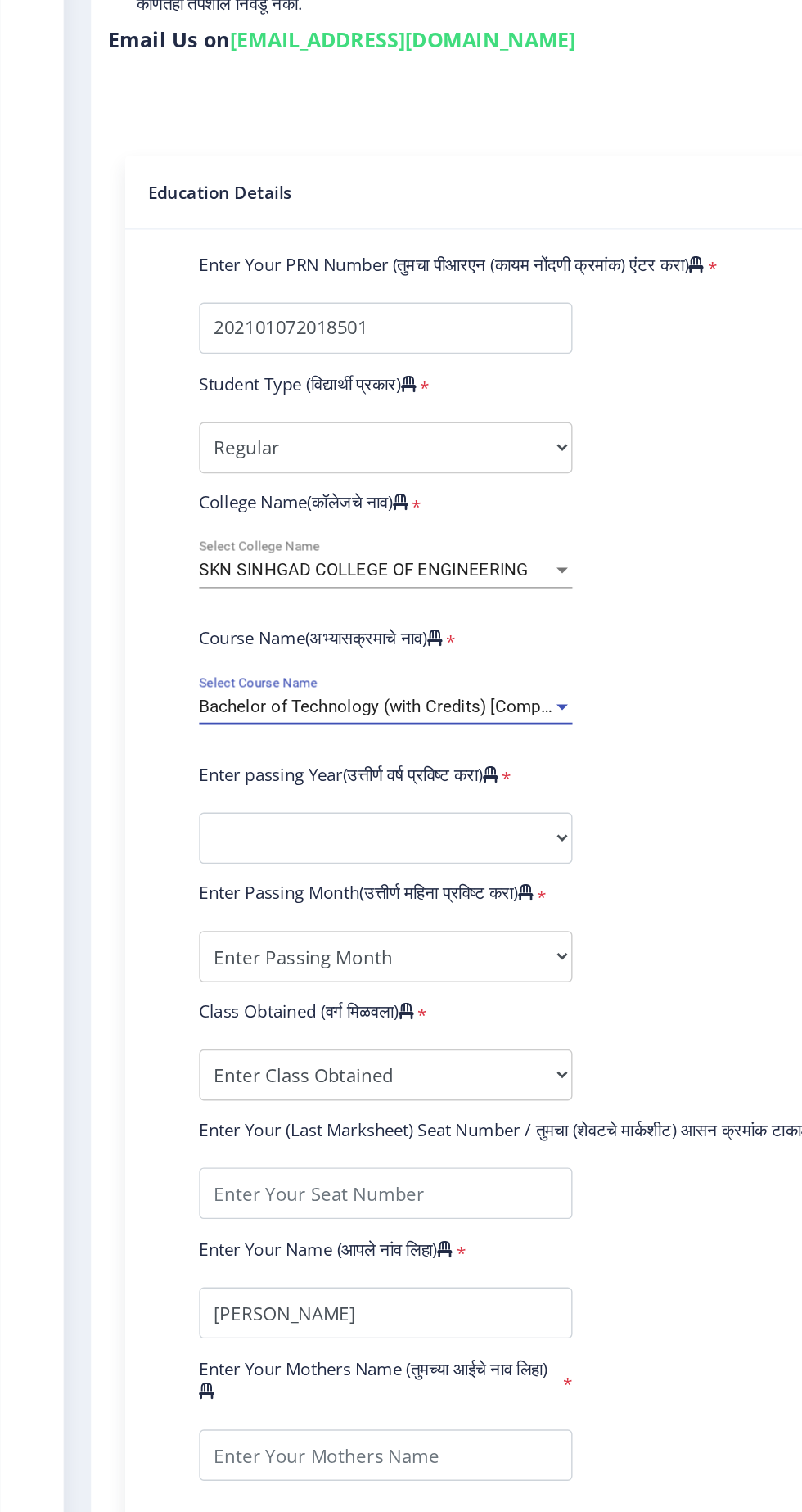
scroll to position [0, 0]
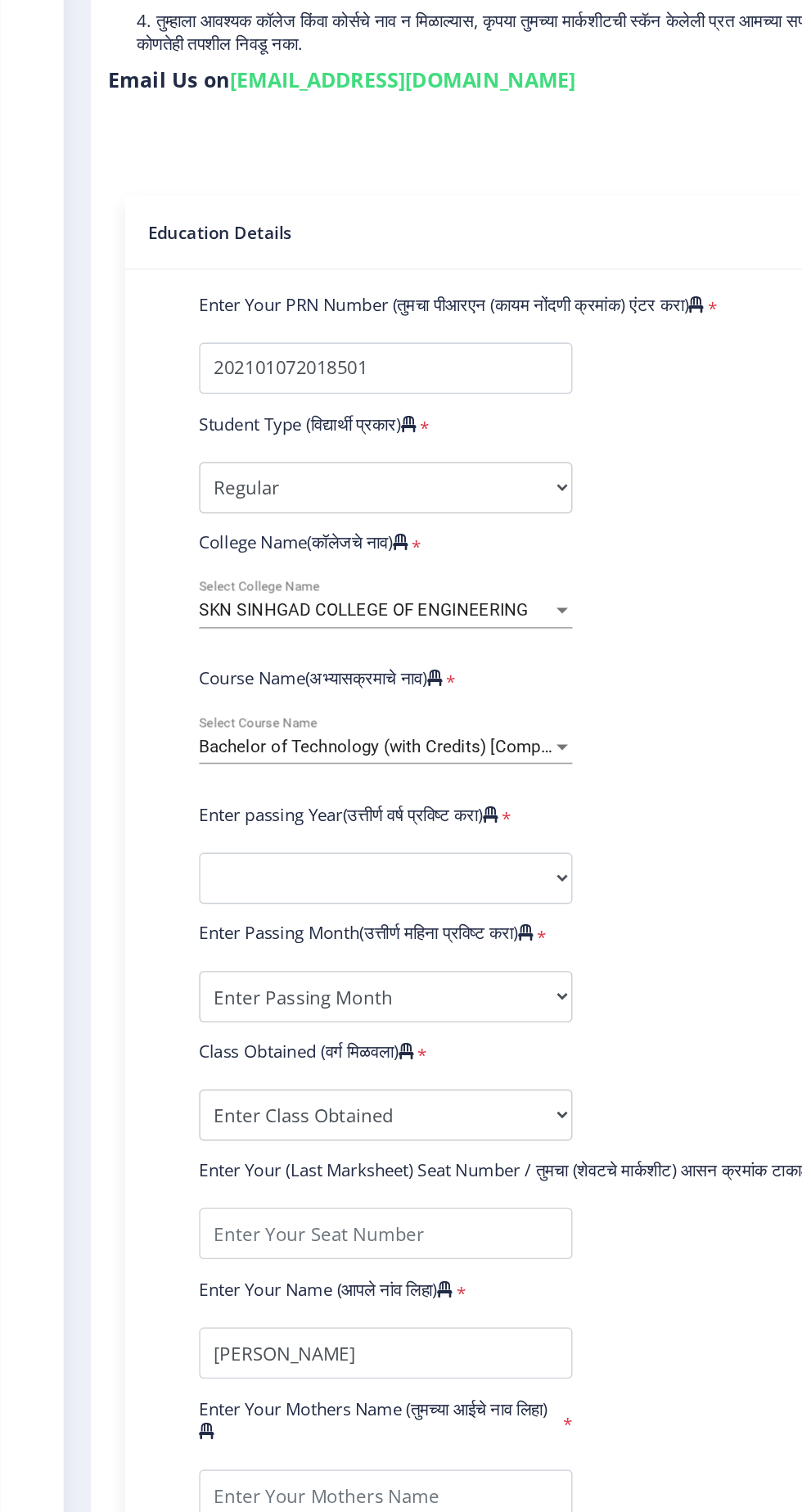
click at [188, 800] on span "Bachelor of Technology (with Credits) [Computer Science and Engineering]" at bounding box center [346, 807] width 406 height 15
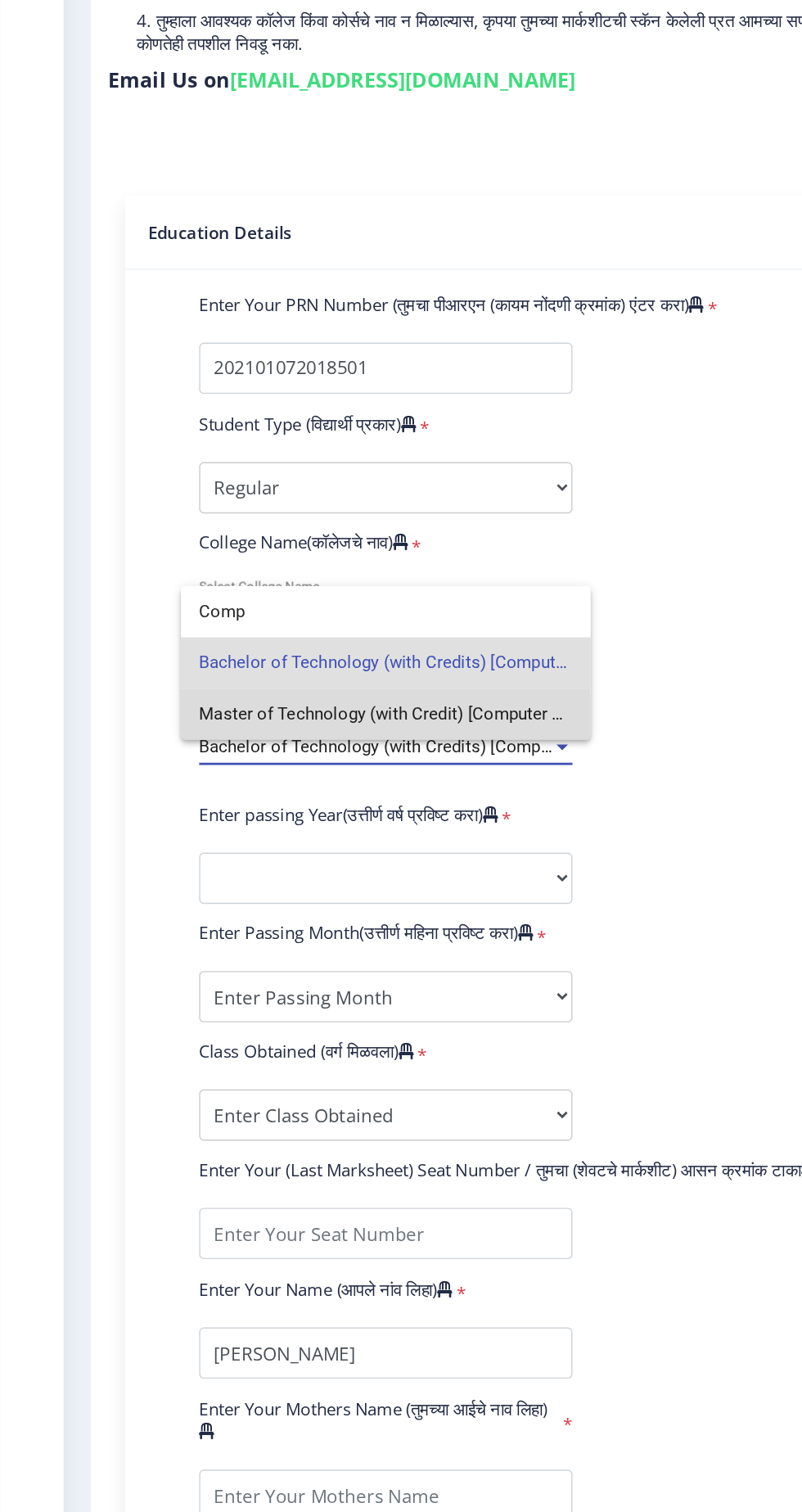
click at [166, 789] on span "Master of Technology (with Credit) [Computer Science and Engineering]" at bounding box center [277, 784] width 269 height 37
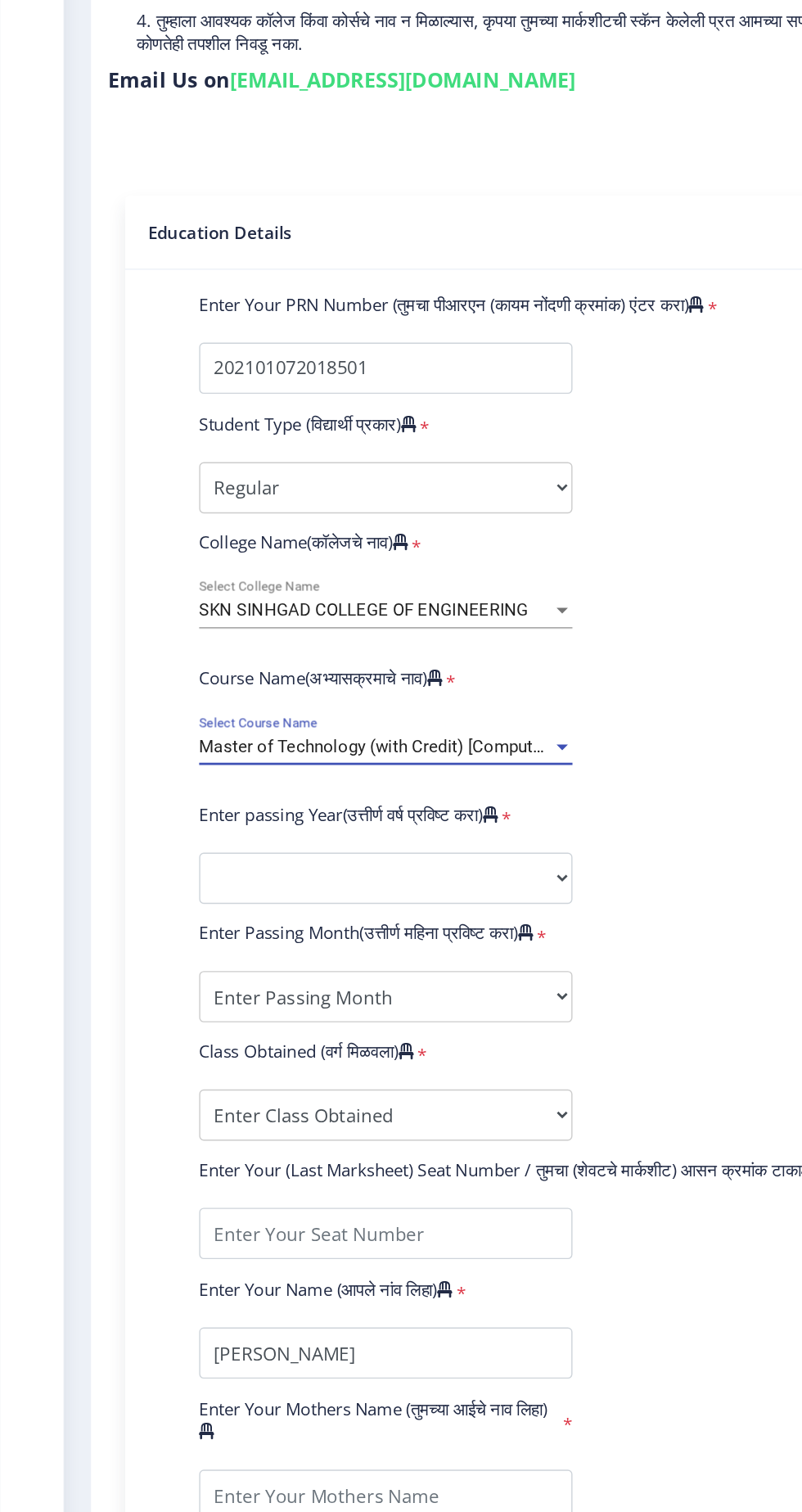
select select
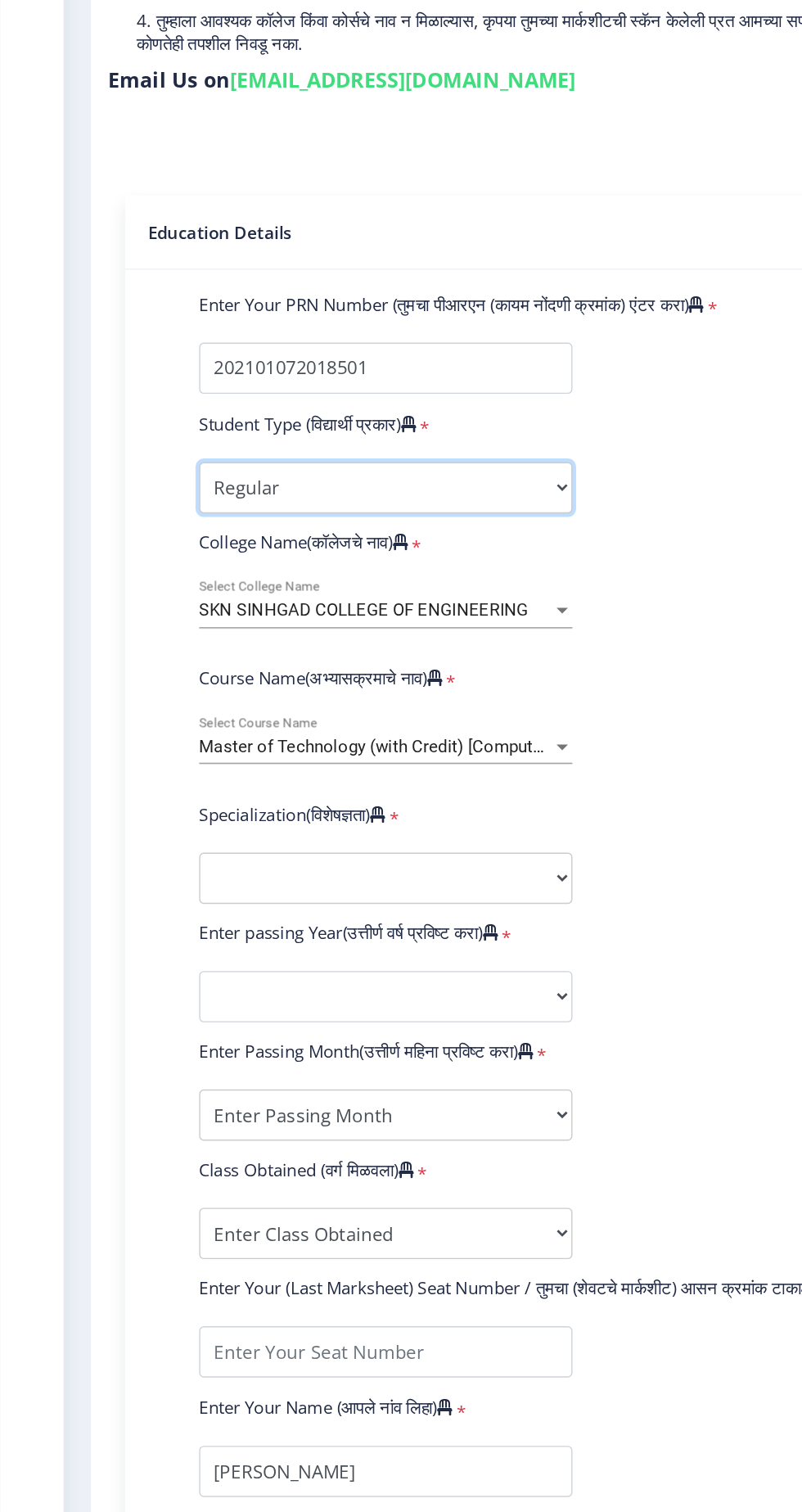
click at [173, 603] on select "Select Student Type Regular External" at bounding box center [277, 621] width 269 height 37
click at [202, 800] on span "Master of Technology (with Credit) [Computer Science and Engineering]" at bounding box center [338, 807] width 390 height 15
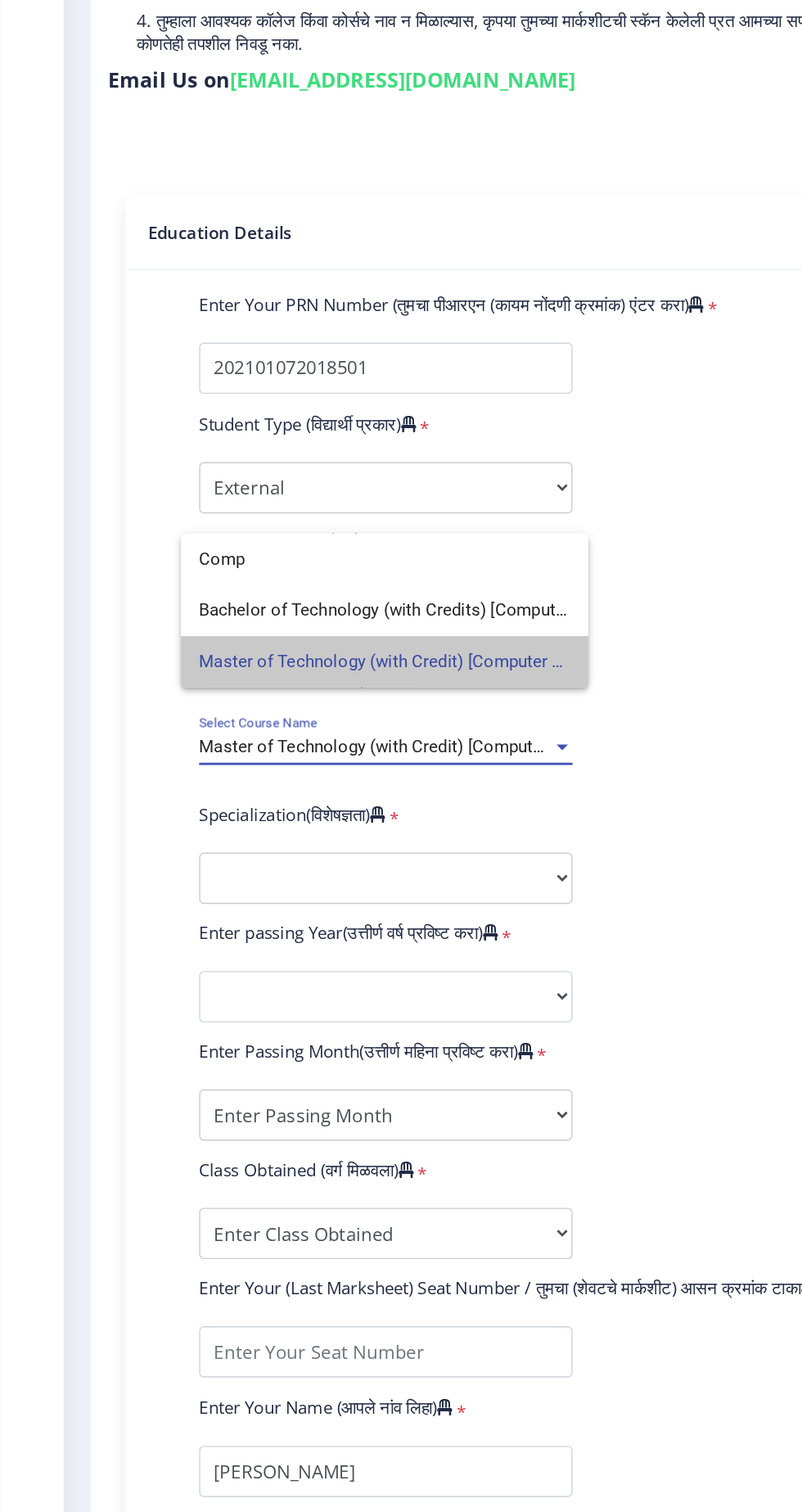
click at [174, 747] on span "Master of Technology (with Credit) [Computer Science and Engineering]" at bounding box center [276, 746] width 267 height 37
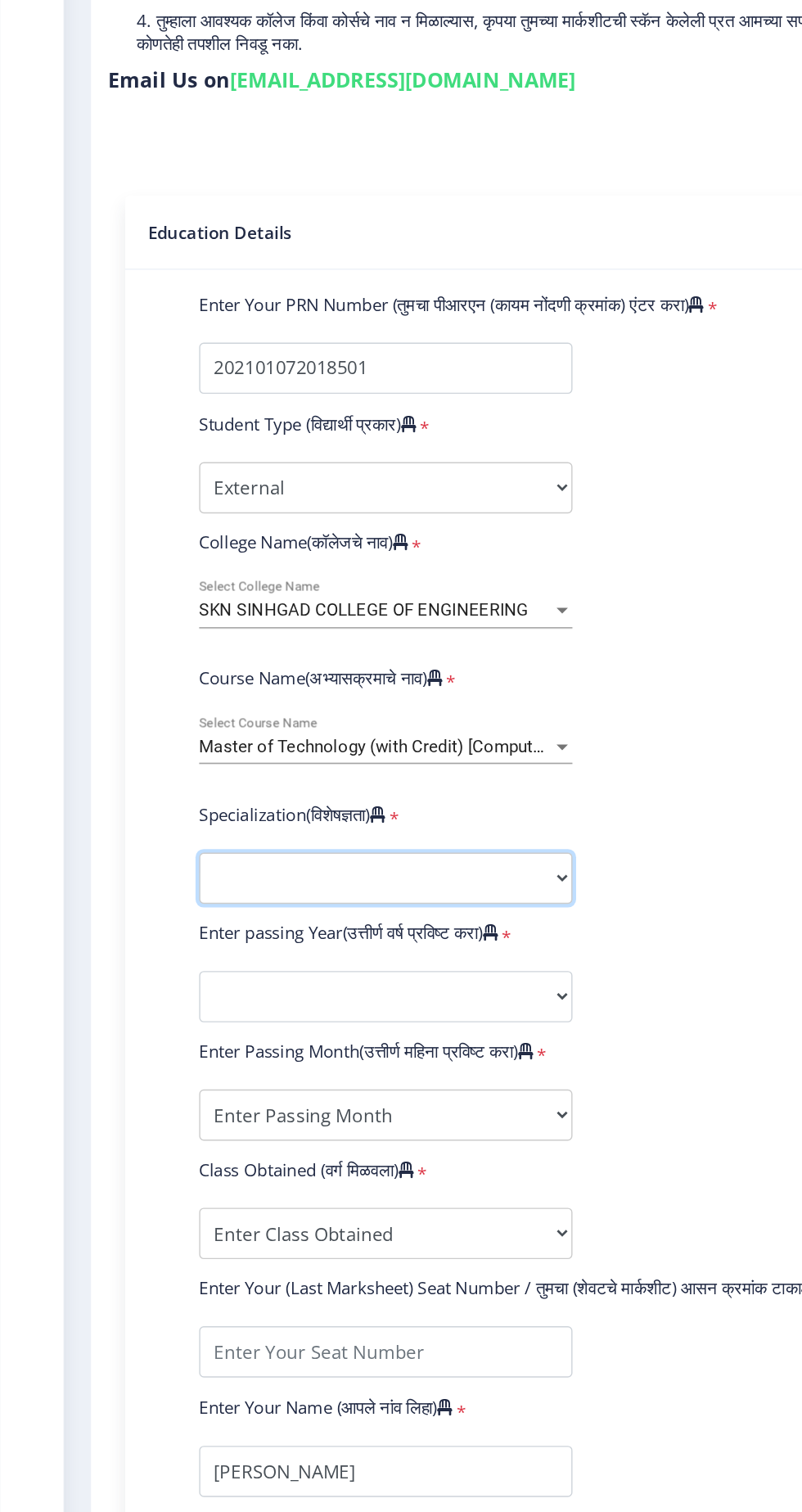
click at [182, 883] on select "Specialization Civil (Structural Engineering) Electronics & Telecommunication E…" at bounding box center [277, 902] width 269 height 37
click at [353, 800] on span "Master of Technology (with Credit) [Computer Science and Engineering]" at bounding box center [338, 807] width 390 height 15
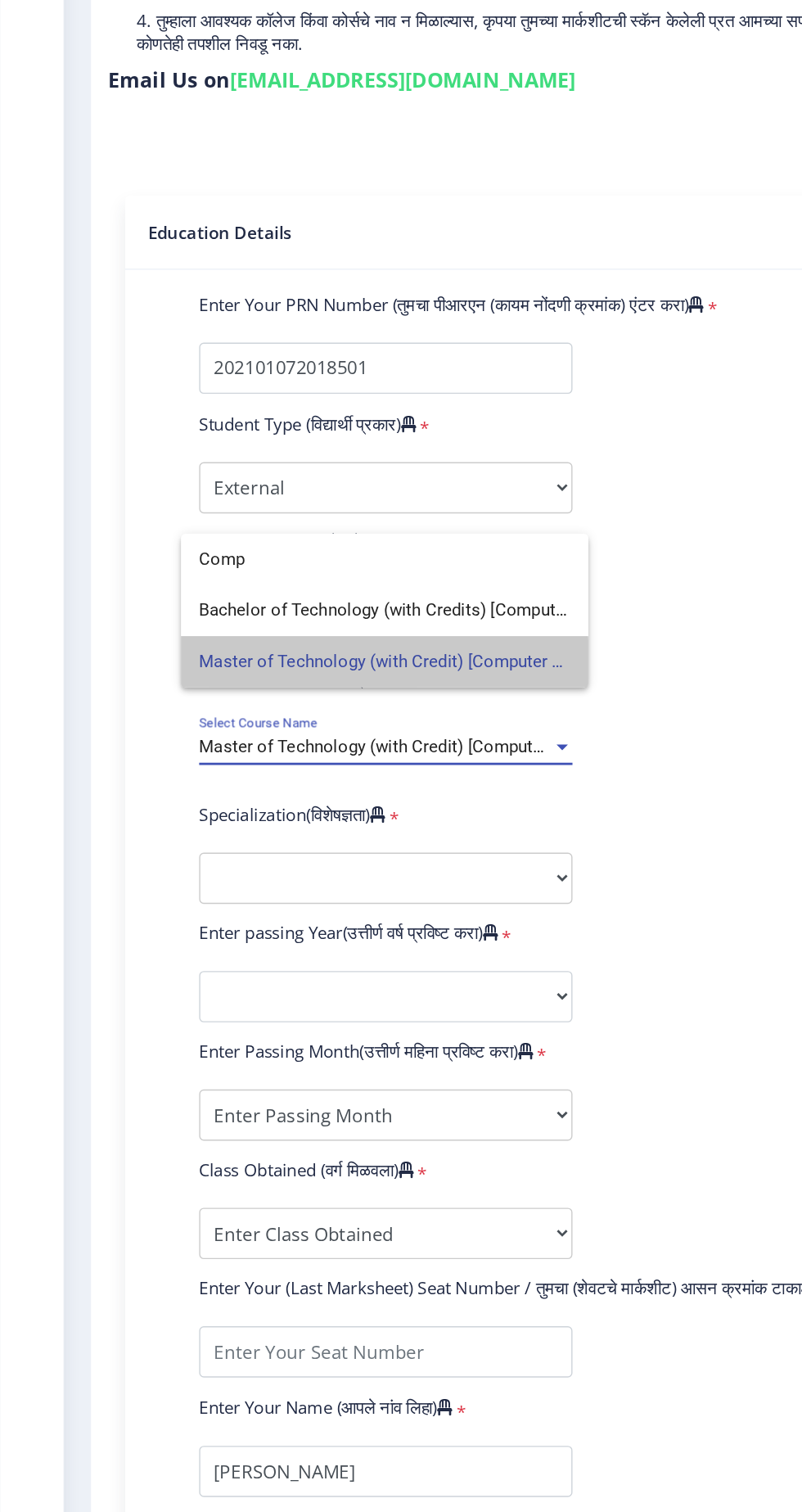
click at [210, 748] on span "Master of Technology (with Credit) [Computer Science and Engineering]" at bounding box center [276, 746] width 267 height 37
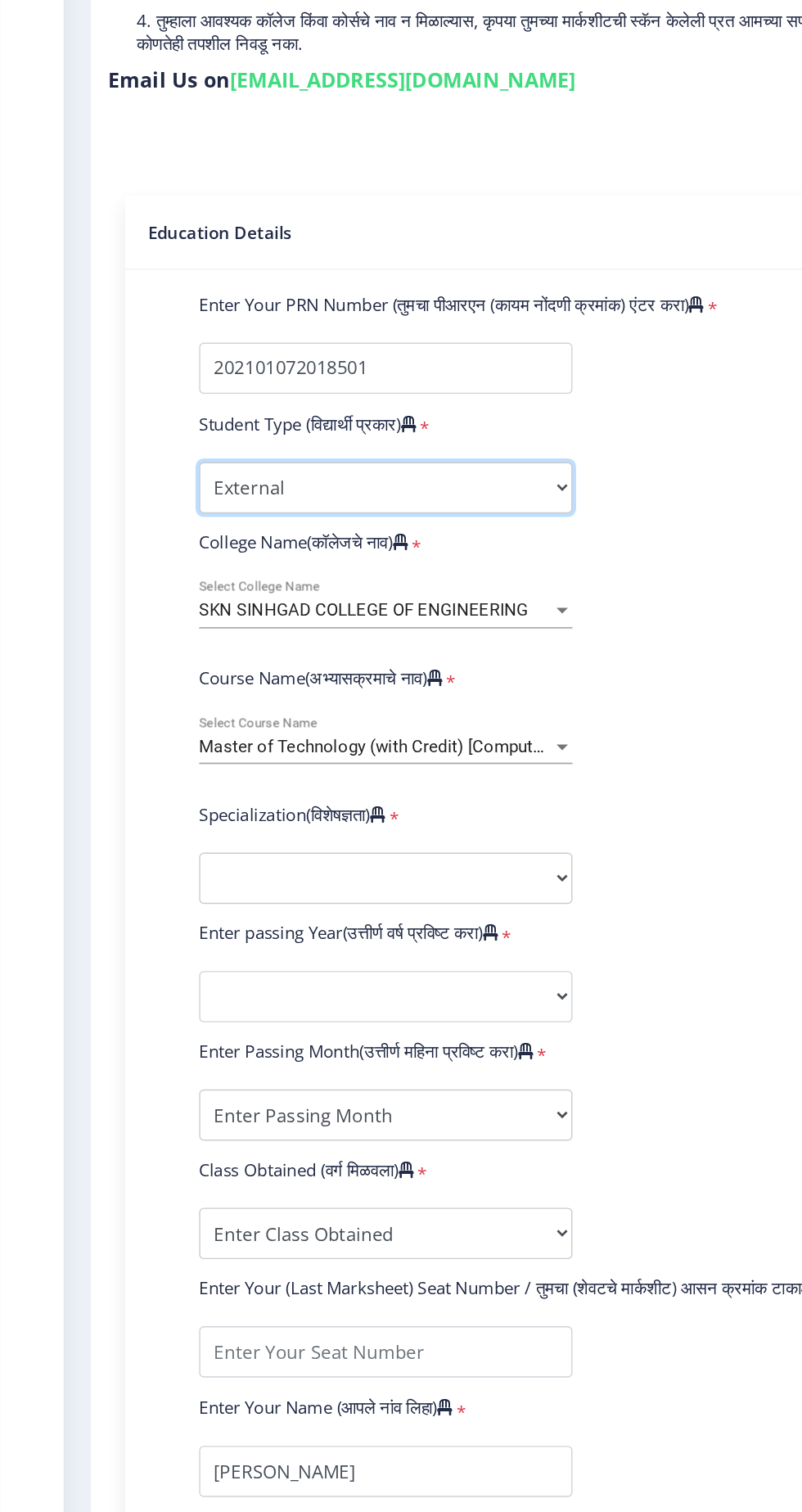
click at [200, 603] on select "Select Student Type Regular External" at bounding box center [277, 621] width 269 height 37
select select "Regular"
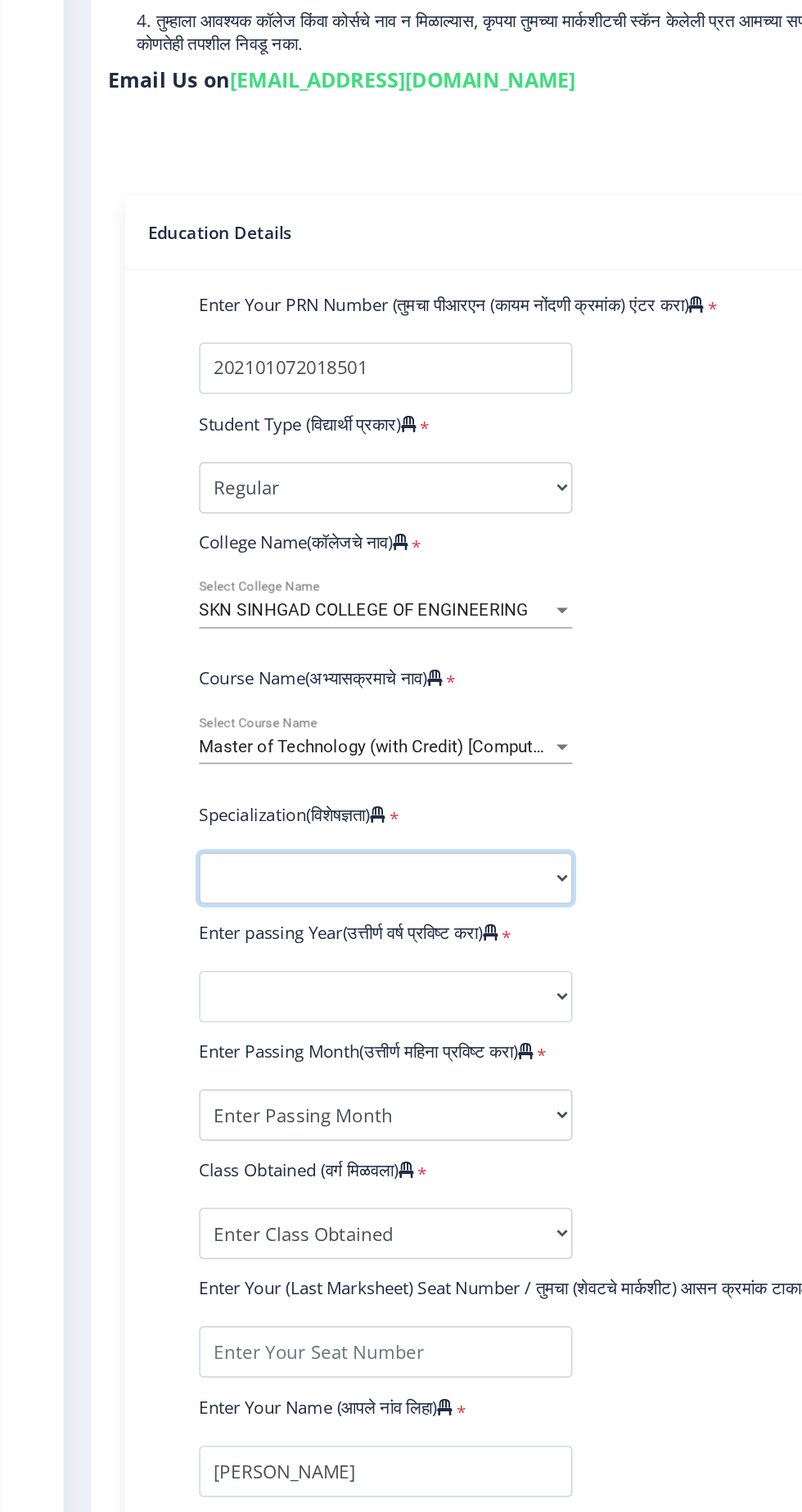
click at [397, 883] on select "Specialization Civil (Structural Engineering) Electronics & Telecommunication E…" at bounding box center [277, 902] width 269 height 37
select select
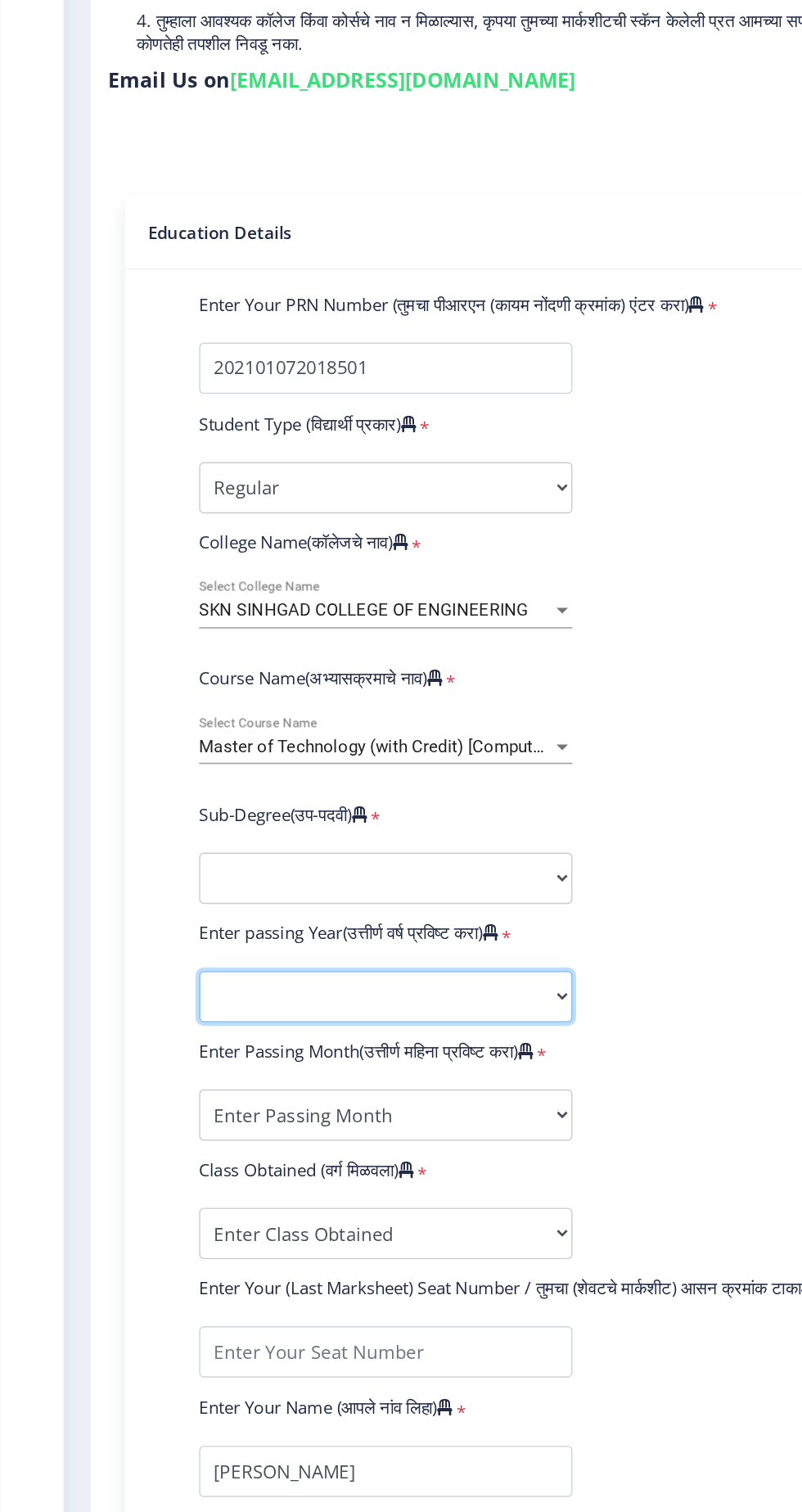
click at [169, 968] on select "2025 2024 2023 2022 2021 2020 2019 2018 2017 2016 2015 2014 2013 2012 2011 2010…" at bounding box center [277, 987] width 269 height 37
select select "2024"
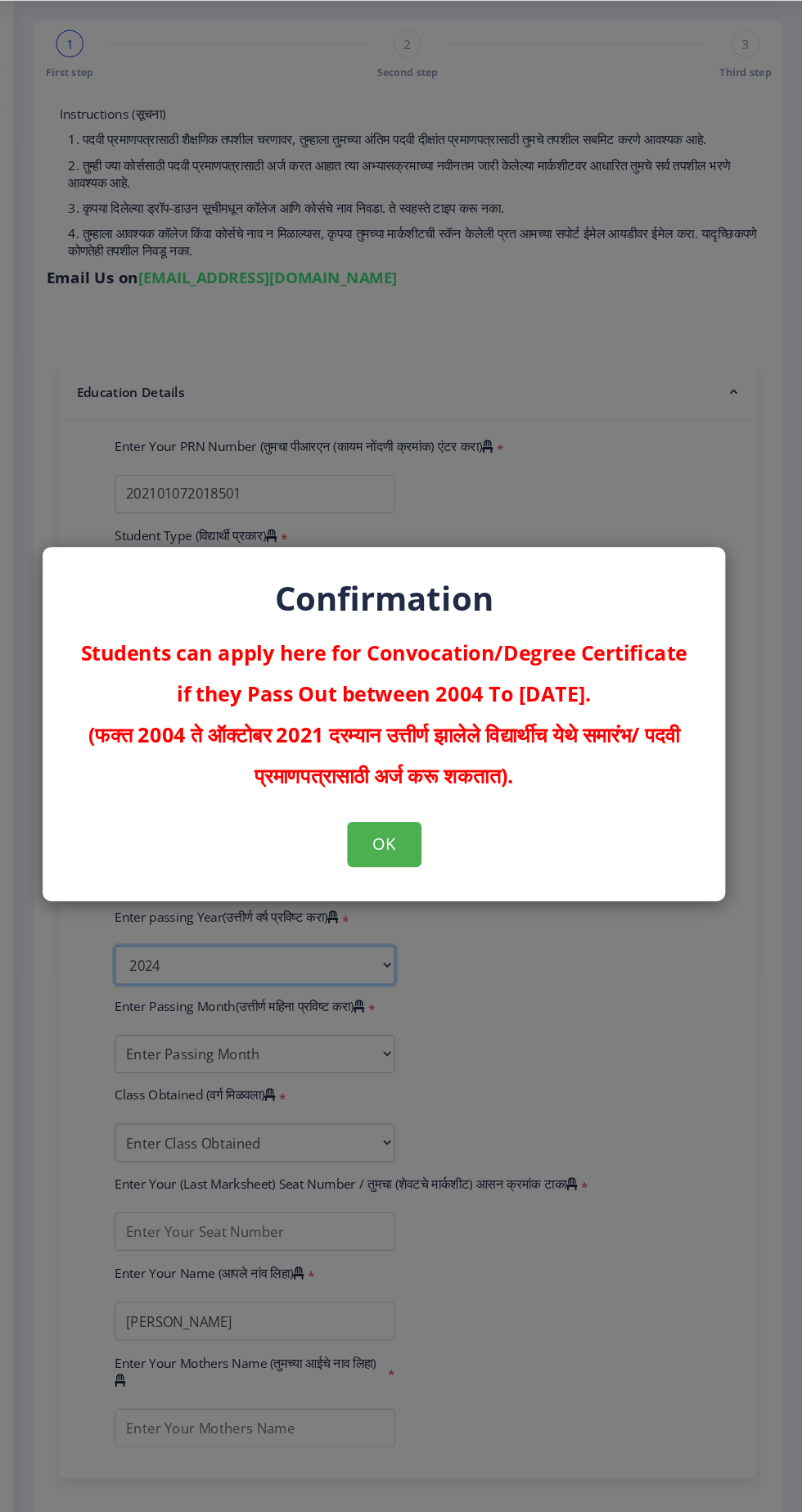
scroll to position [53, 0]
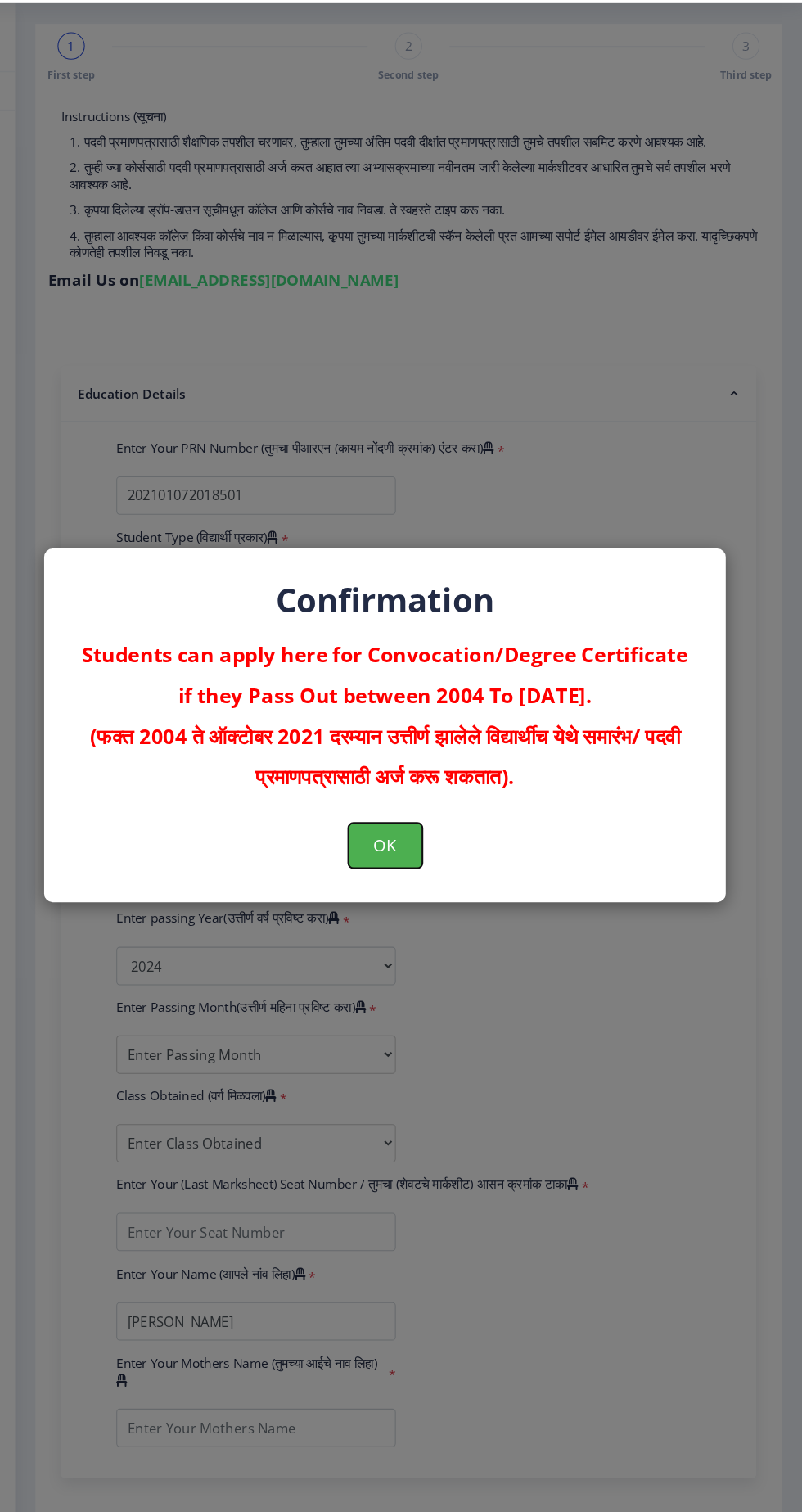
click at [384, 863] on button "OK" at bounding box center [401, 871] width 72 height 43
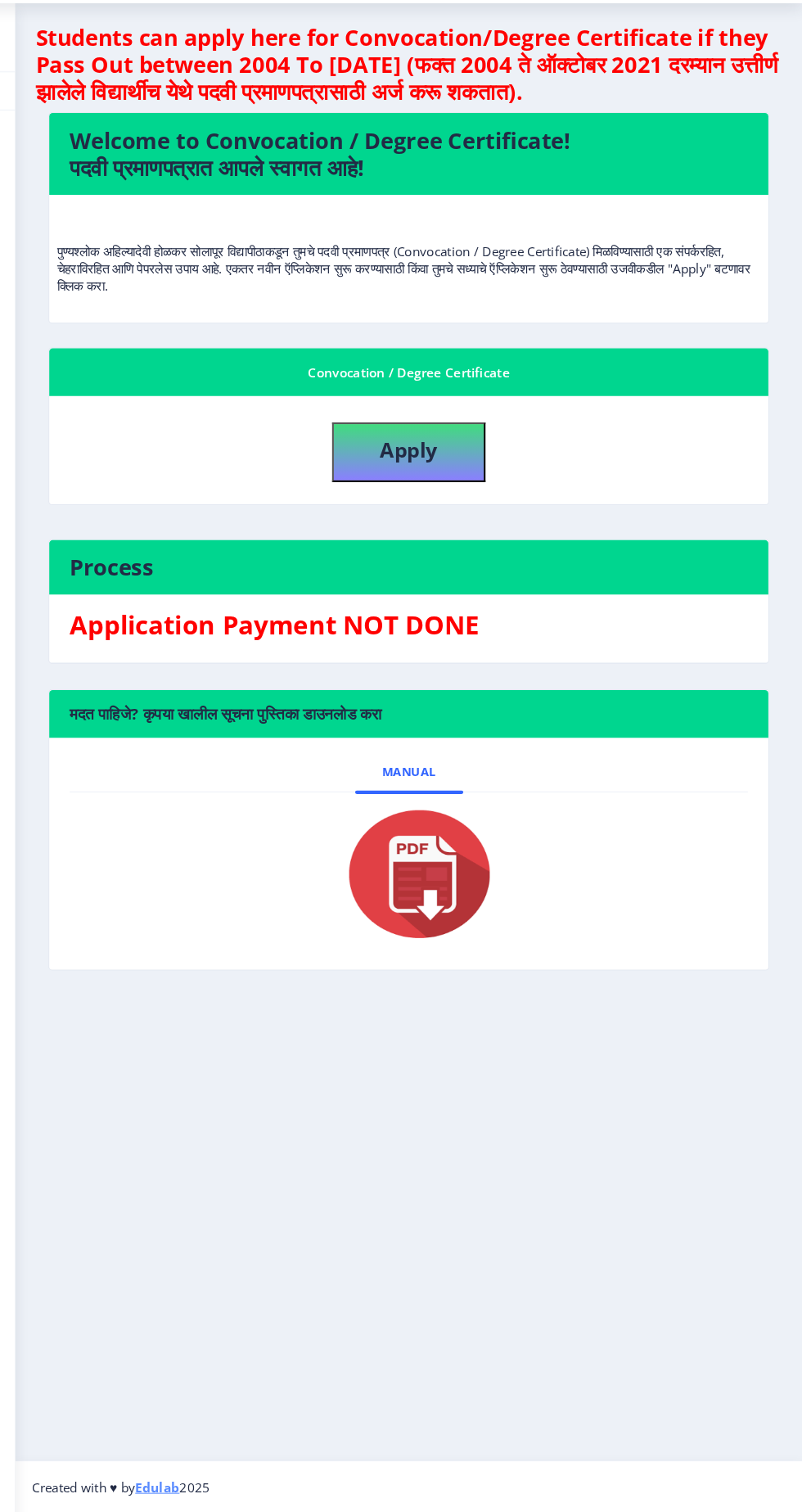
click at [434, 643] on h3 "Application Payment NOT DONE" at bounding box center [424, 659] width 651 height 33
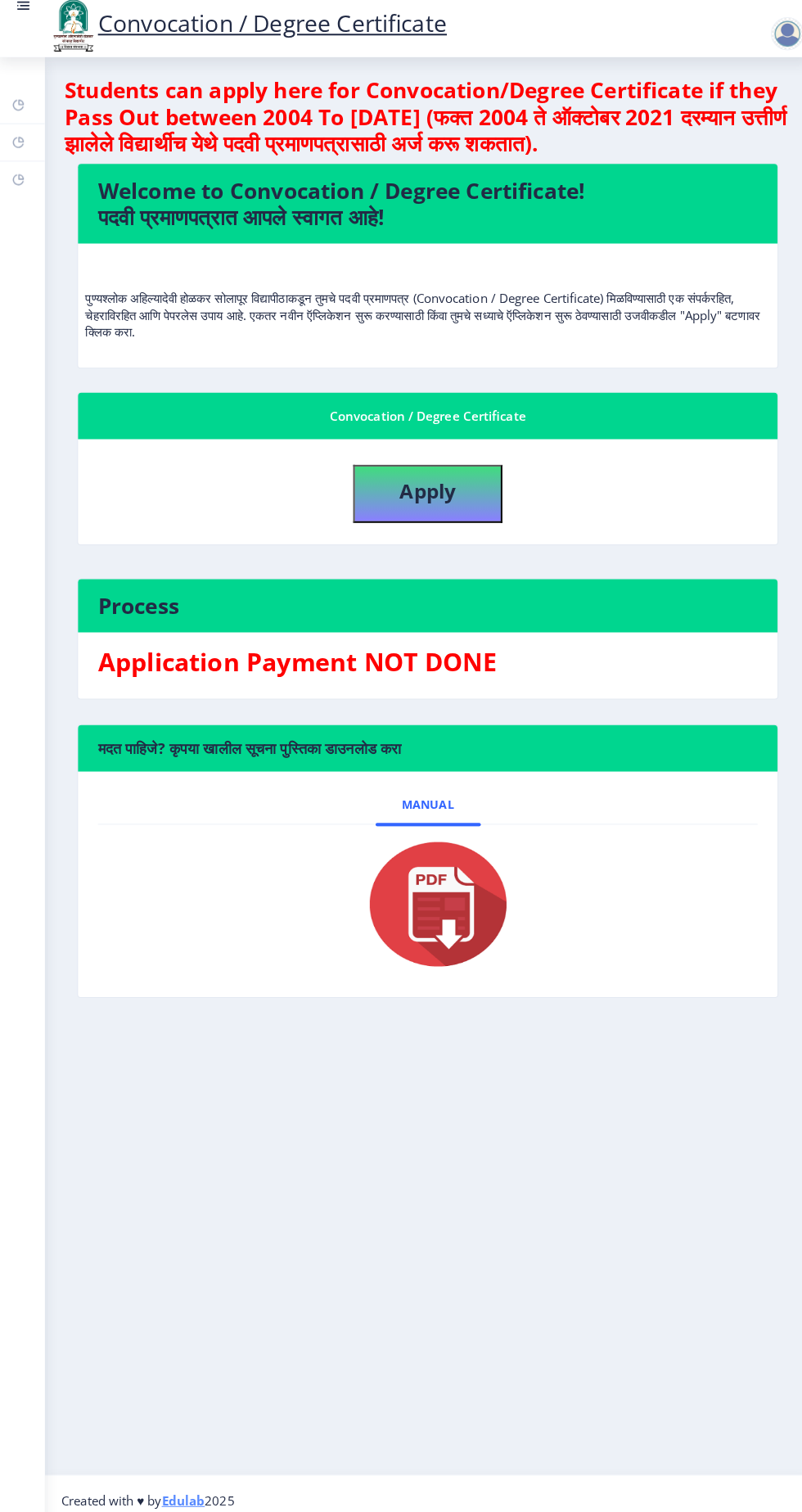
scroll to position [53, 0]
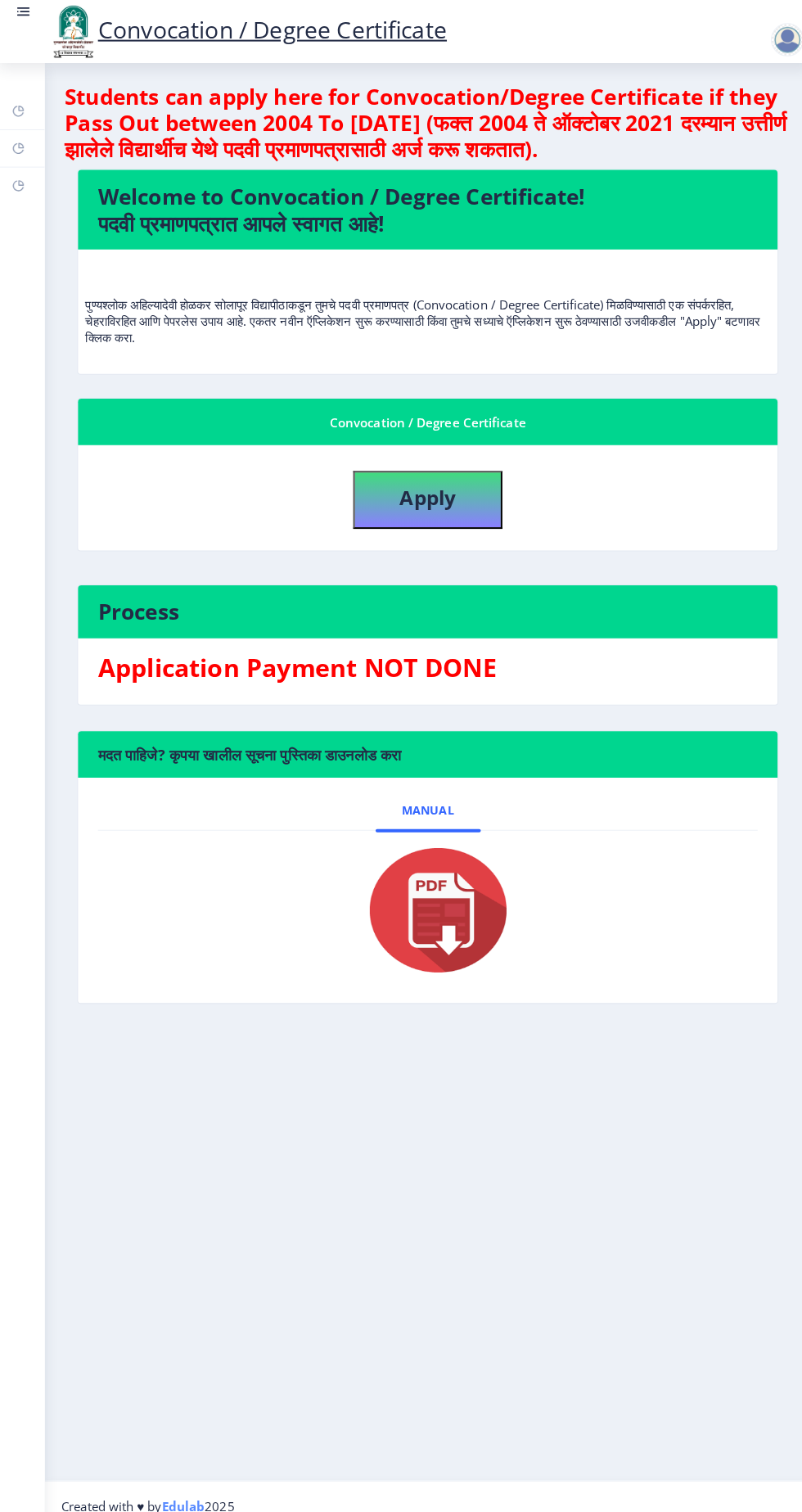
select select
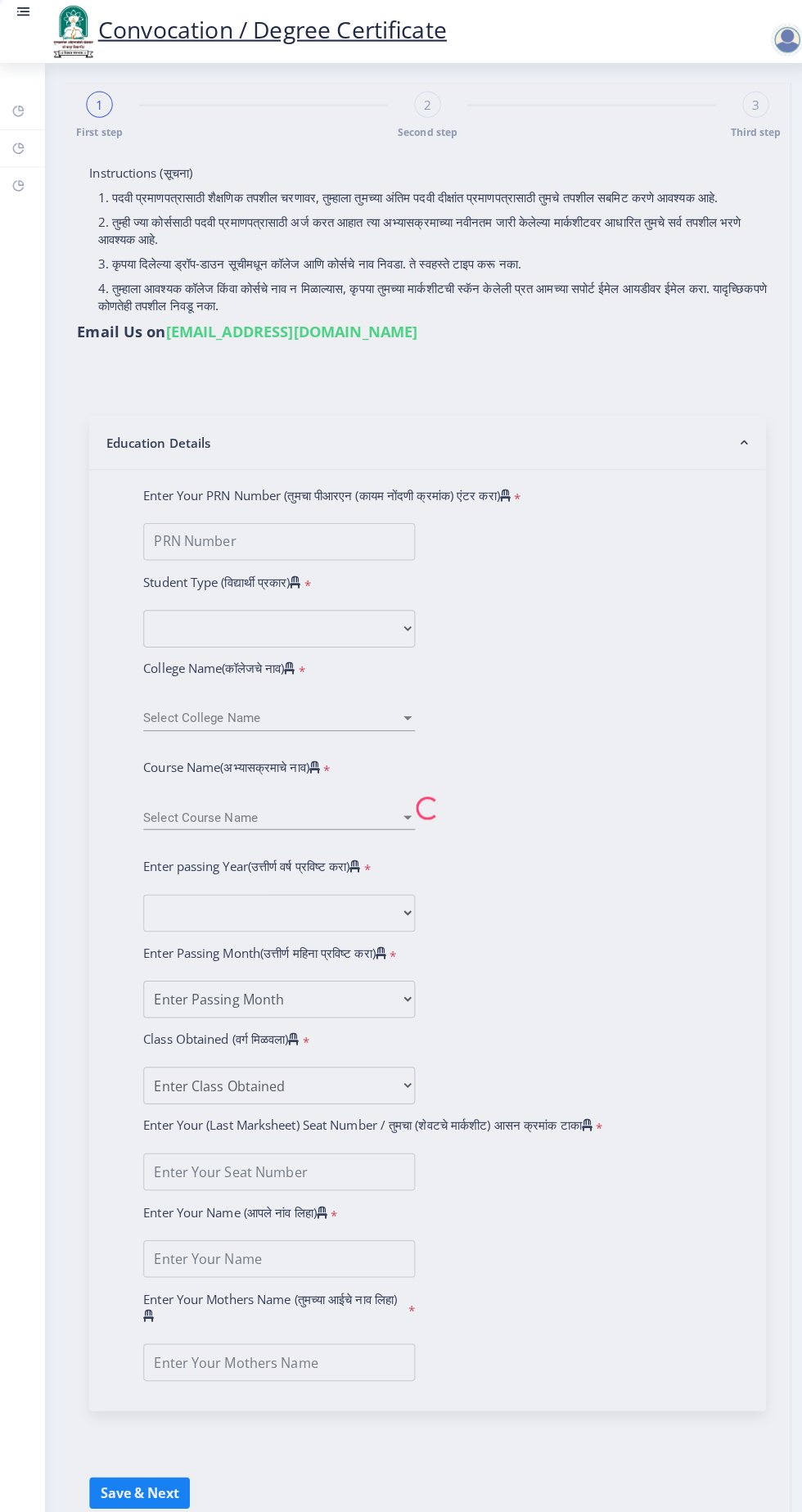
type input "[PERSON_NAME]"
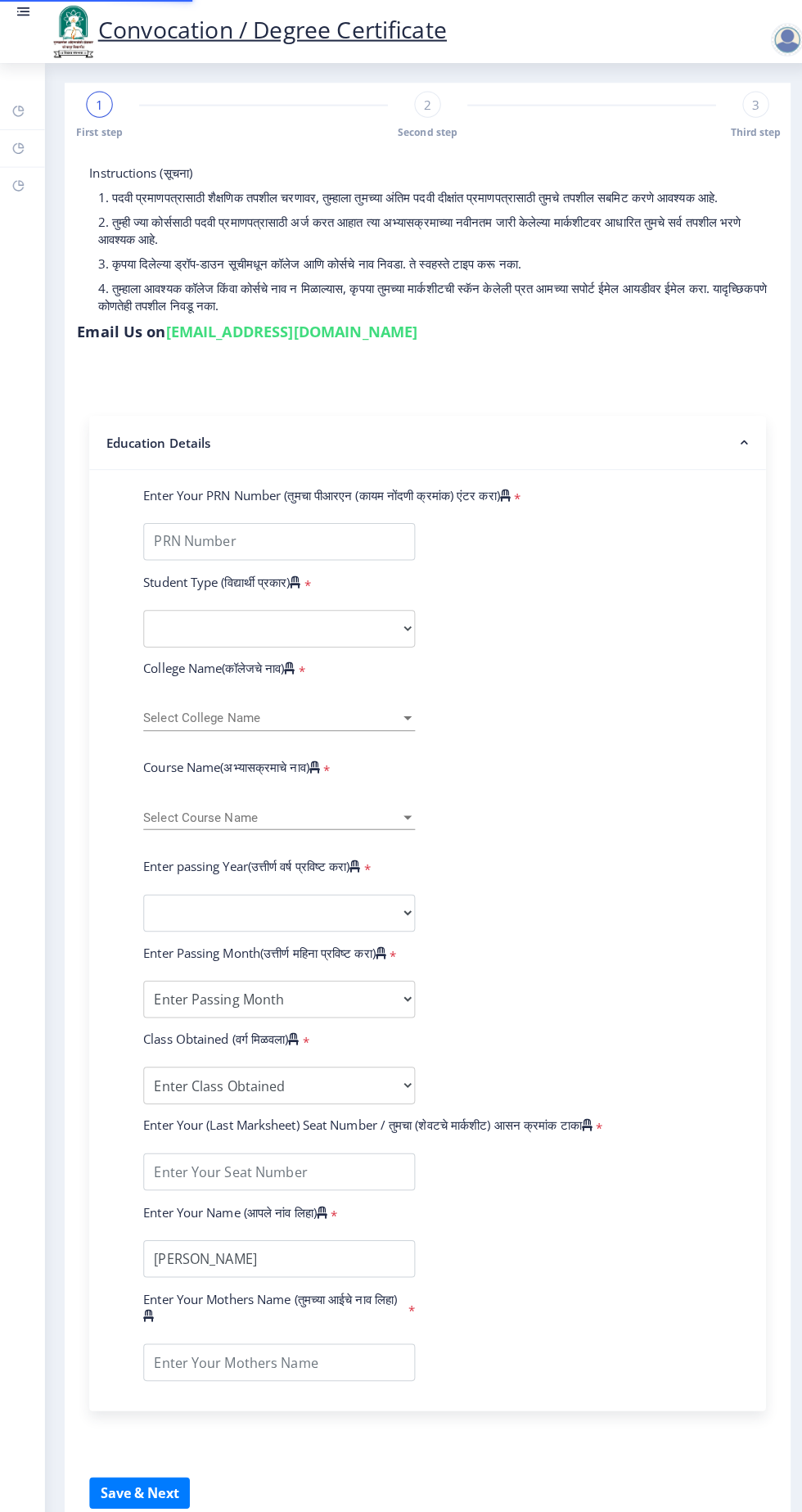
scroll to position [53, 0]
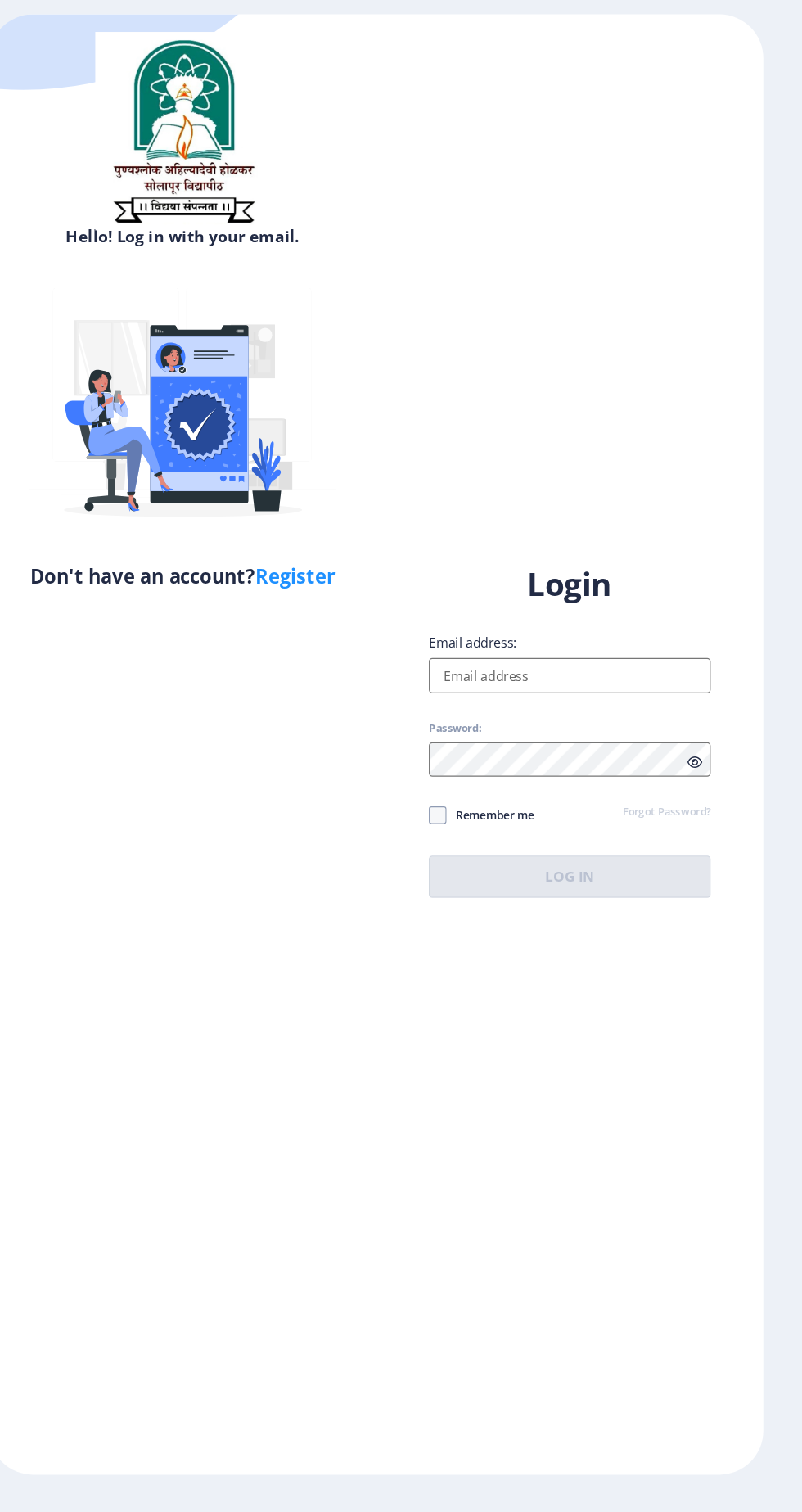
select select
